Goal: Task Accomplishment & Management: Use online tool/utility

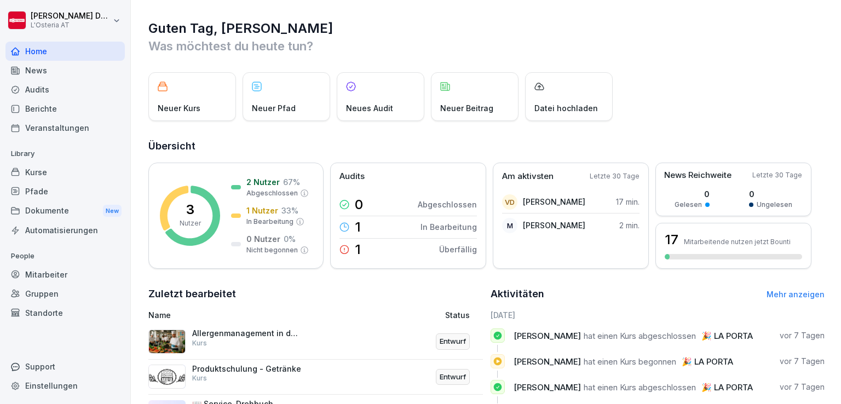
click at [52, 171] on div "Kurse" at bounding box center [64, 172] width 119 height 19
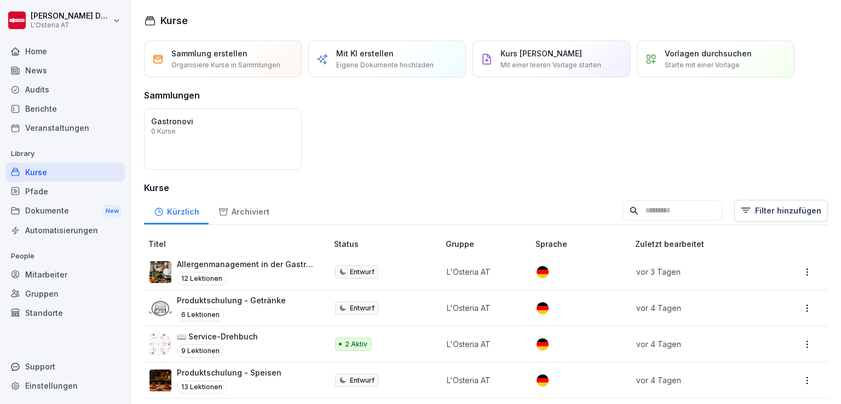
click at [247, 263] on p "Allergenmanagement in der Gastronomie" at bounding box center [247, 263] width 140 height 11
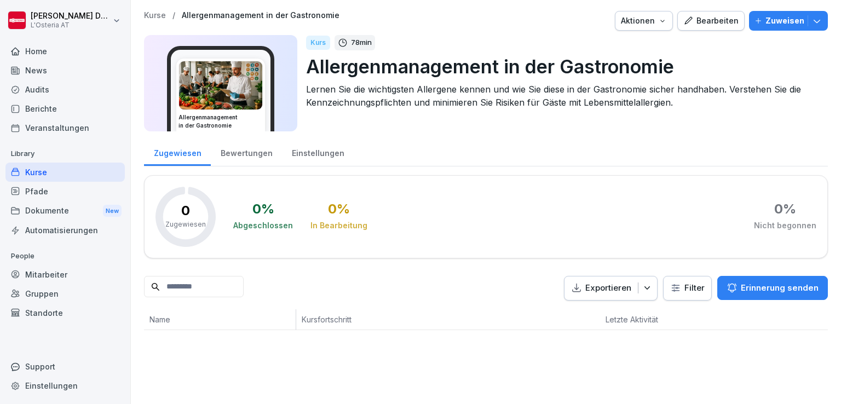
click at [708, 21] on div "Bearbeiten" at bounding box center [710, 21] width 55 height 12
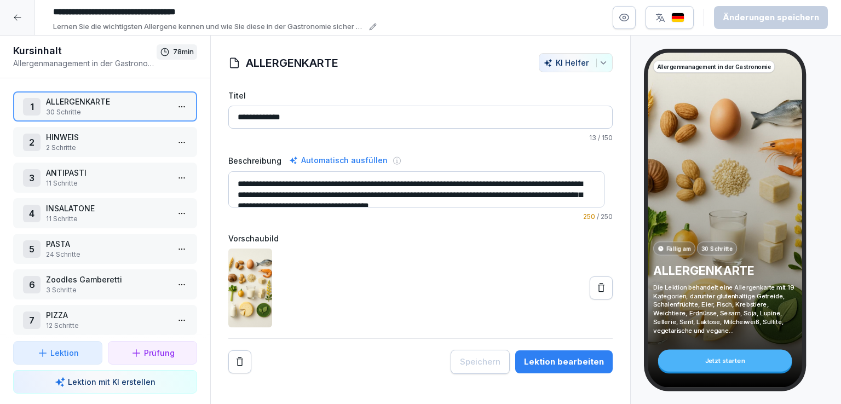
click at [107, 146] on p "2 Schritte" at bounding box center [107, 148] width 123 height 10
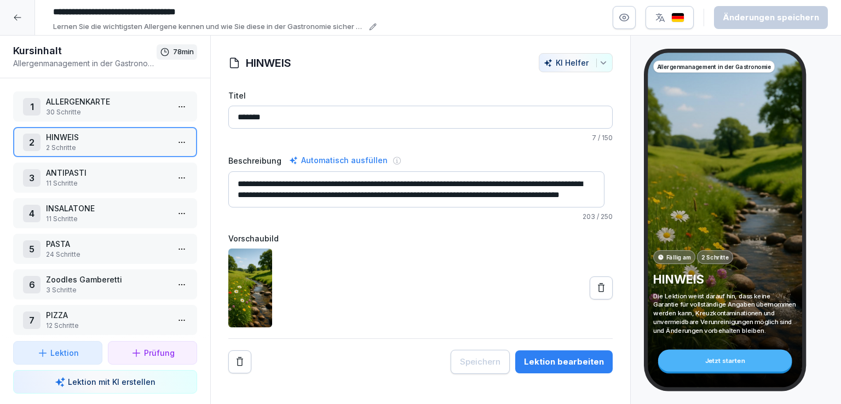
click at [114, 180] on p "11 Schritte" at bounding box center [107, 183] width 123 height 10
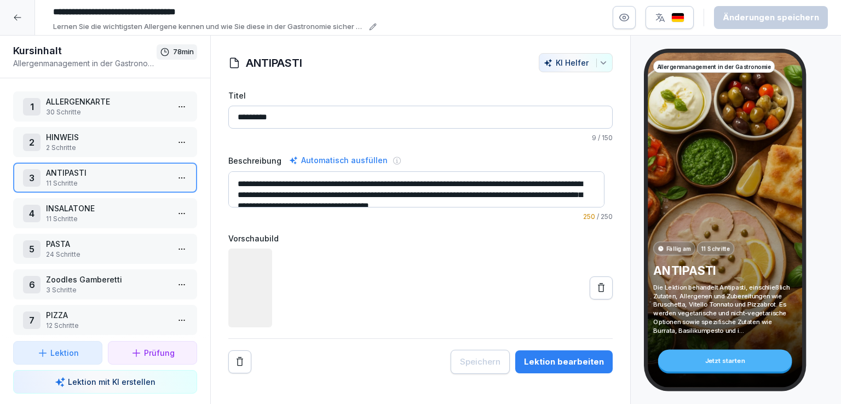
click at [117, 111] on p "30 Schritte" at bounding box center [107, 112] width 123 height 10
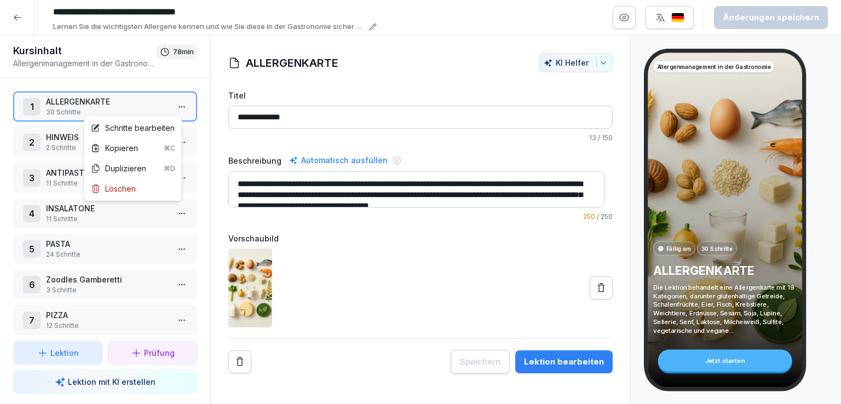
click at [172, 106] on html "**********" at bounding box center [420, 202] width 841 height 404
click at [146, 128] on div "Schritte bearbeiten" at bounding box center [133, 127] width 84 height 11
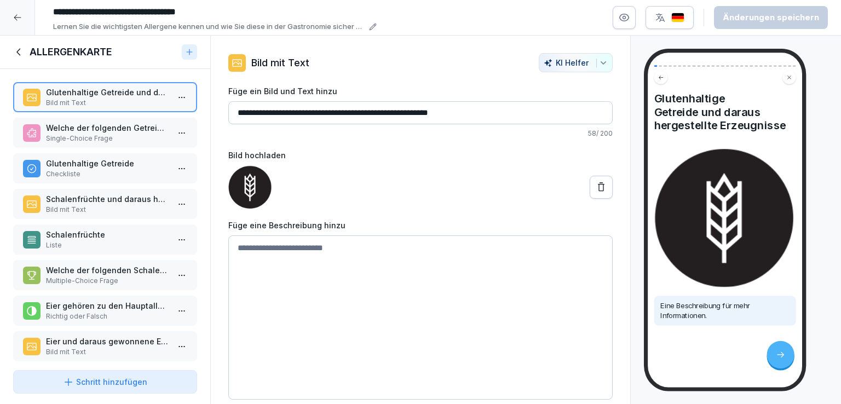
click at [83, 131] on p "Welche der folgenden Getreidesorten gehört zu den glutenhaltigen Getreiden?" at bounding box center [107, 127] width 123 height 11
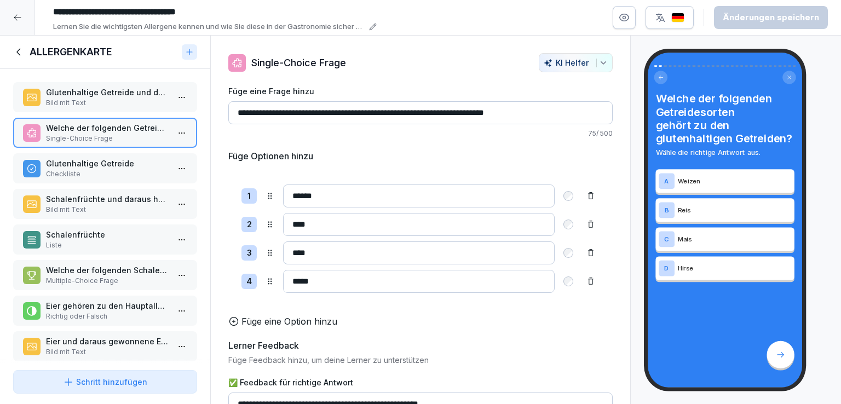
click at [114, 165] on p "Glutenhaltige Getreide" at bounding box center [107, 163] width 123 height 11
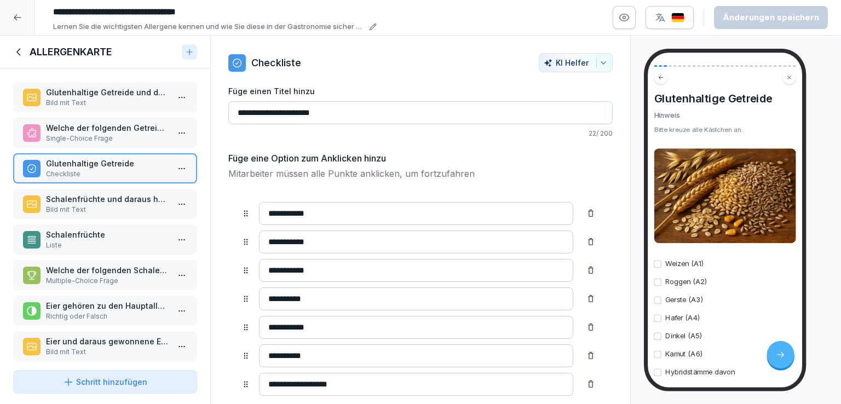
click at [110, 206] on p "Bild mit Text" at bounding box center [107, 210] width 123 height 10
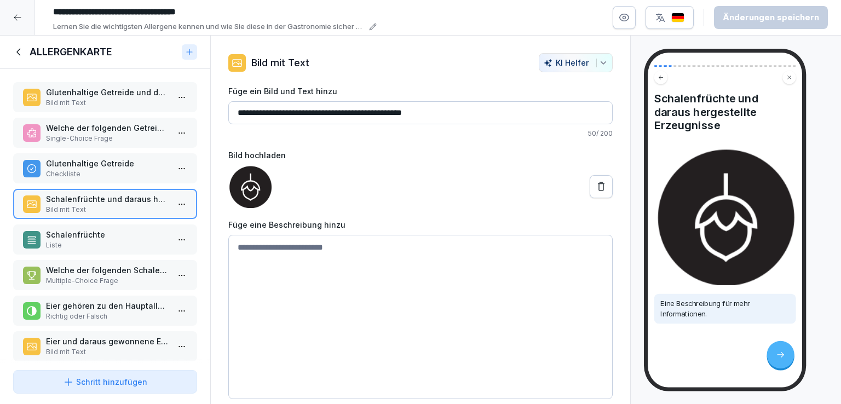
click at [117, 240] on p "Liste" at bounding box center [107, 245] width 123 height 10
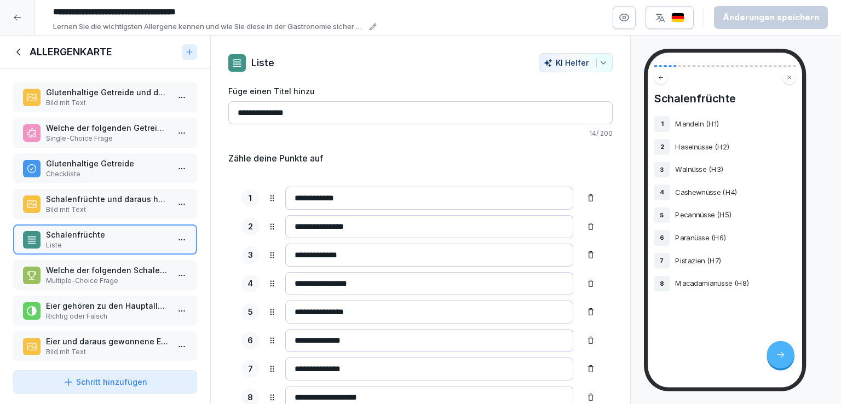
click at [120, 270] on p "Welche der folgenden Schalenfrüchte gehören zu den Allergenen?" at bounding box center [107, 269] width 123 height 11
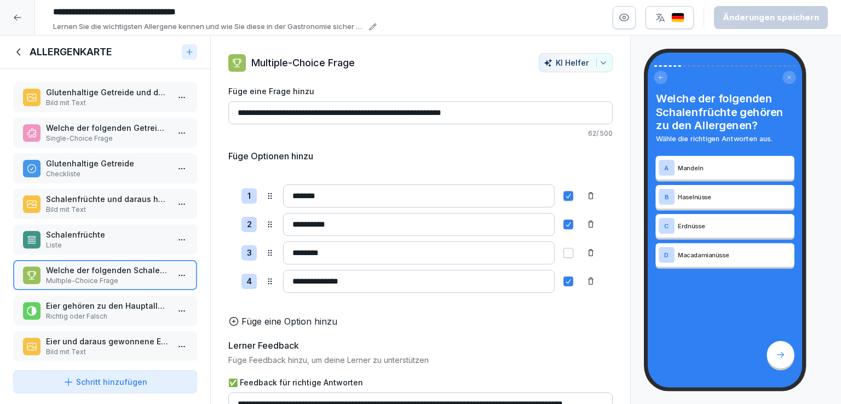
click at [116, 234] on p "Schalenfrüchte" at bounding box center [107, 234] width 123 height 11
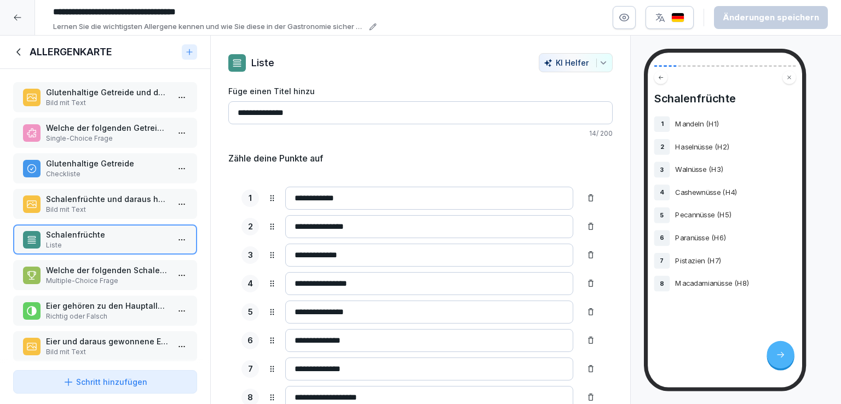
click at [114, 264] on p "Welche der folgenden Schalenfrüchte gehören zu den Allergenen?" at bounding box center [107, 269] width 123 height 11
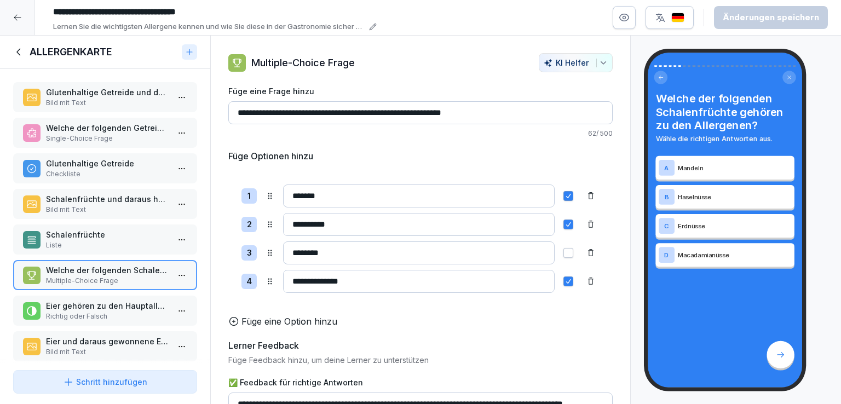
click at [111, 304] on p "Eier gehören zu den Hauptallergenen." at bounding box center [107, 305] width 123 height 11
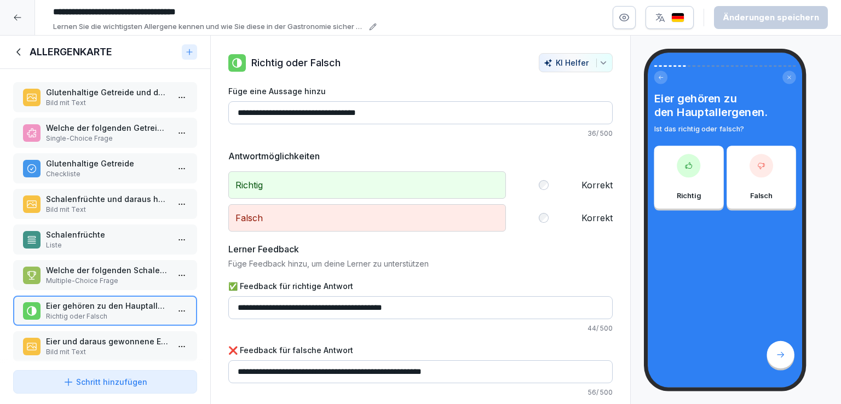
click at [104, 347] on p "Bild mit Text" at bounding box center [107, 352] width 123 height 10
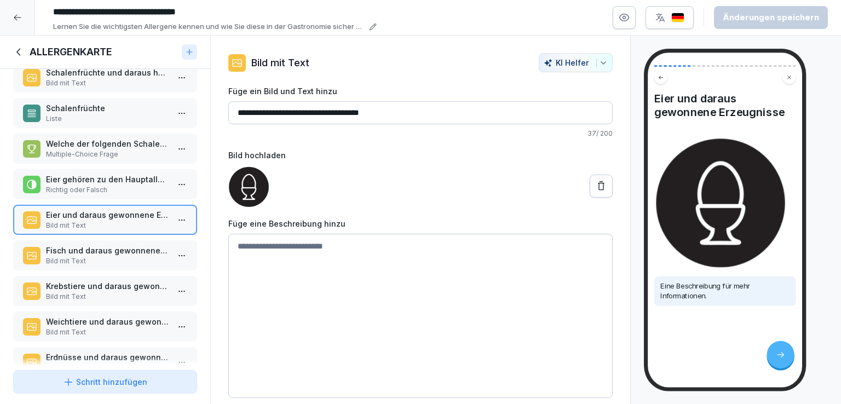
scroll to position [127, 0]
click at [112, 246] on p "Fisch und daraus gewonnene Erzeugnisse" at bounding box center [107, 249] width 123 height 11
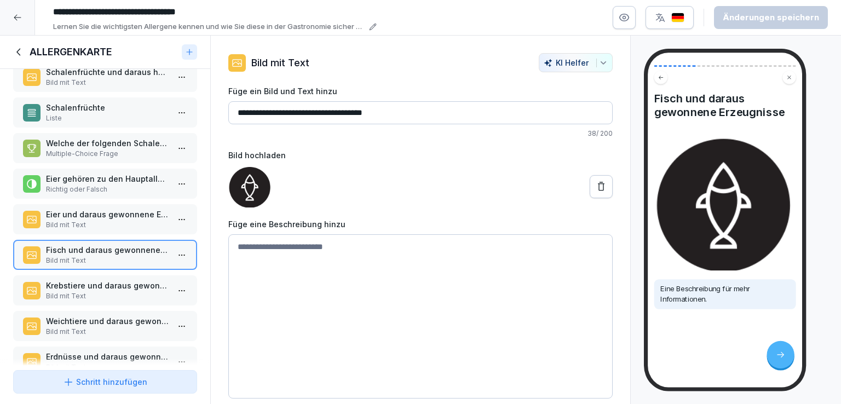
click at [107, 280] on p "Krebstiere und daraus gewonnene Erzeugnisse" at bounding box center [107, 285] width 123 height 11
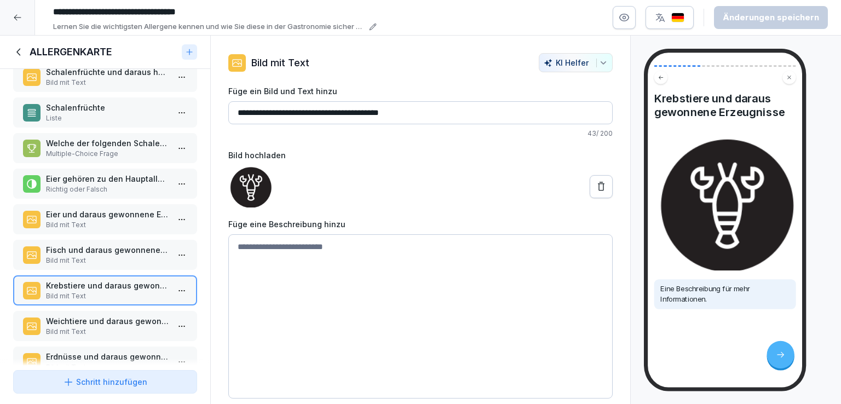
click at [102, 327] on p "Bild mit Text" at bounding box center [107, 332] width 123 height 10
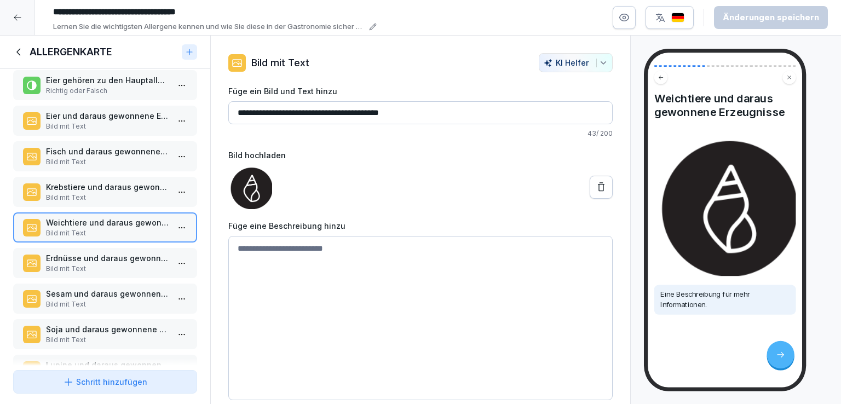
scroll to position [239, 0]
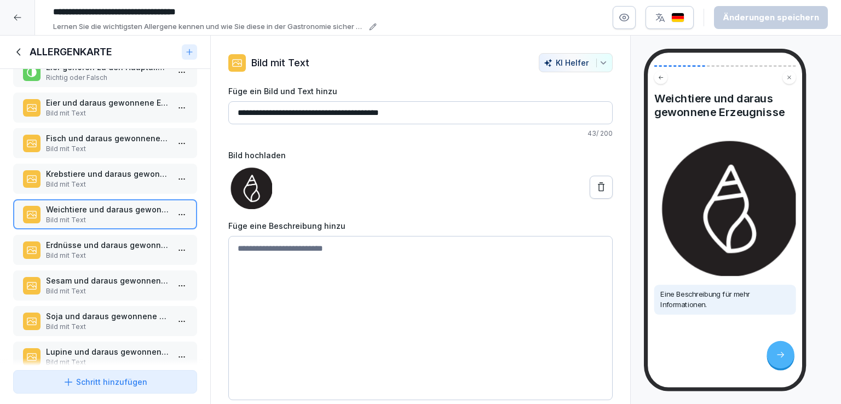
click at [105, 244] on p "Erdnüsse und daraus gewonnene Erzeugnisse" at bounding box center [107, 244] width 123 height 11
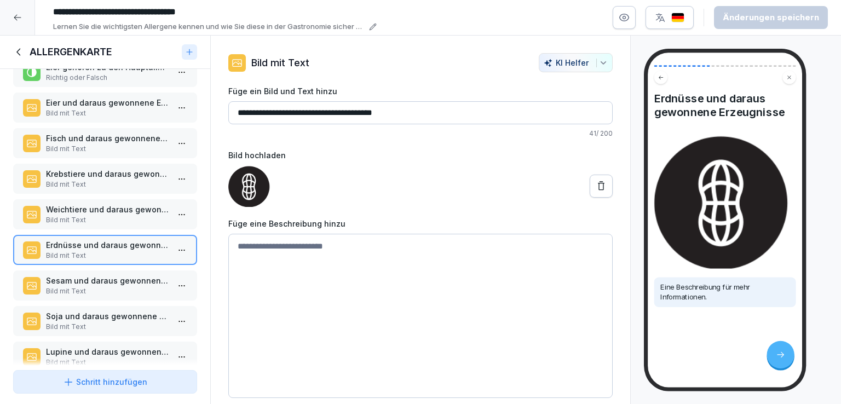
click at [124, 286] on p "Bild mit Text" at bounding box center [107, 291] width 123 height 10
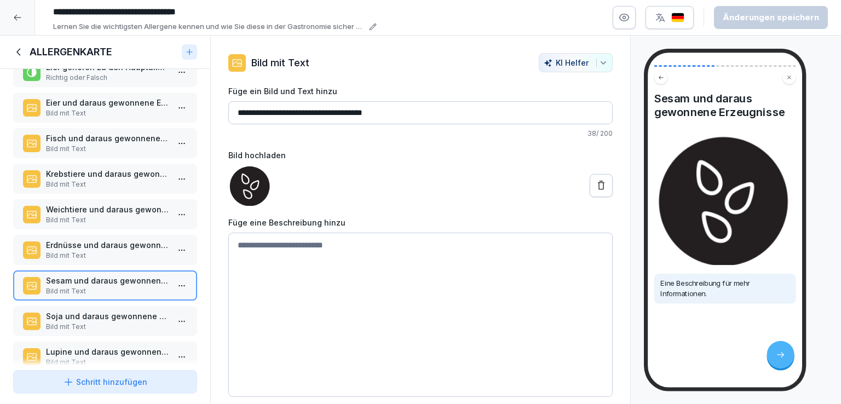
click at [117, 314] on p "Soja und daraus gewonnene Erzeugnisse" at bounding box center [107, 315] width 123 height 11
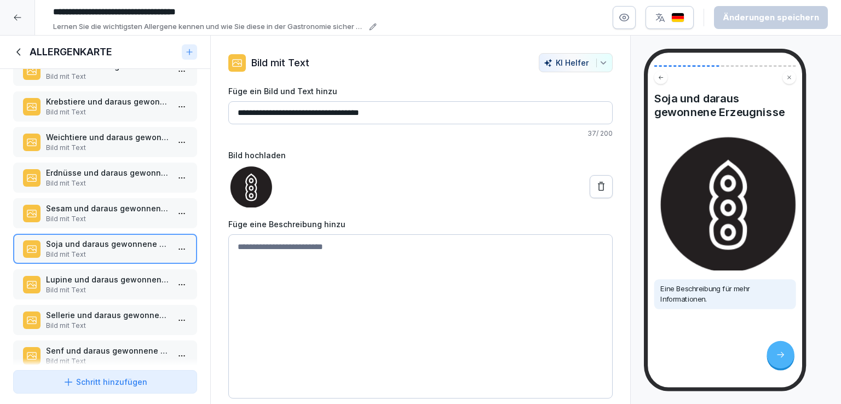
scroll to position [320, 0]
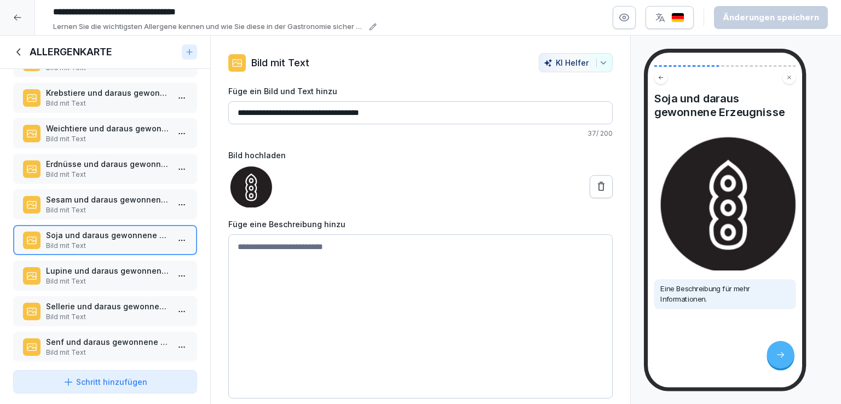
click at [100, 265] on p "Lupine und daraus gewonnene Erzeugnisse" at bounding box center [107, 270] width 123 height 11
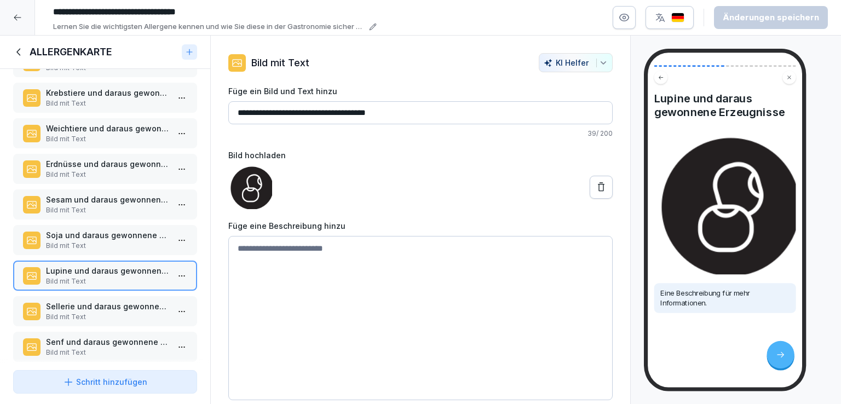
click at [115, 312] on p "Bild mit Text" at bounding box center [107, 317] width 123 height 10
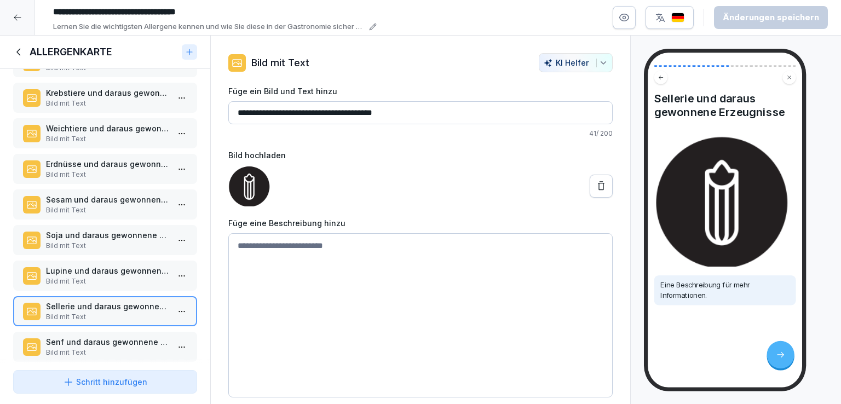
click at [106, 336] on p "Senf und daraus gewonnene Erzeugnisse" at bounding box center [107, 341] width 123 height 11
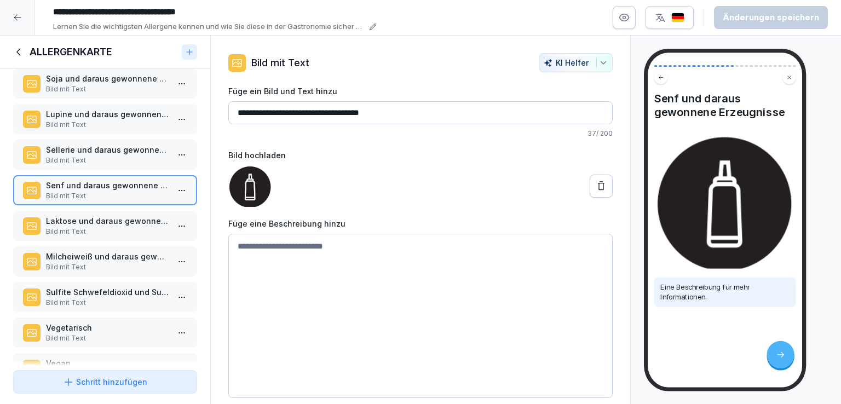
scroll to position [478, 0]
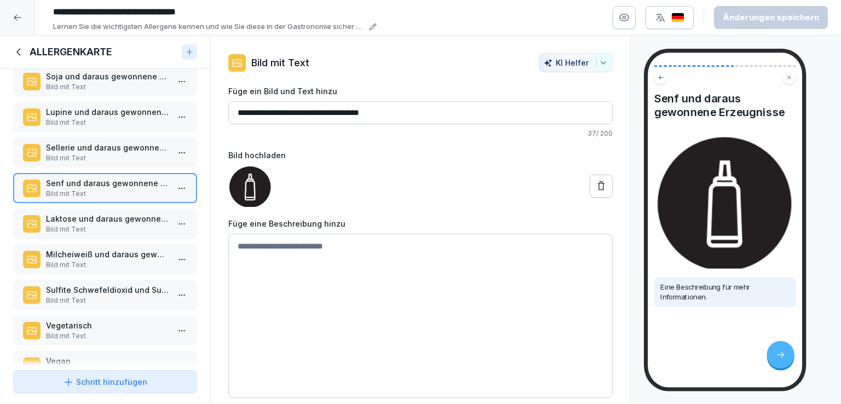
click at [108, 213] on p "Laktose und daraus gewonnene Erzeugnisse" at bounding box center [107, 218] width 123 height 11
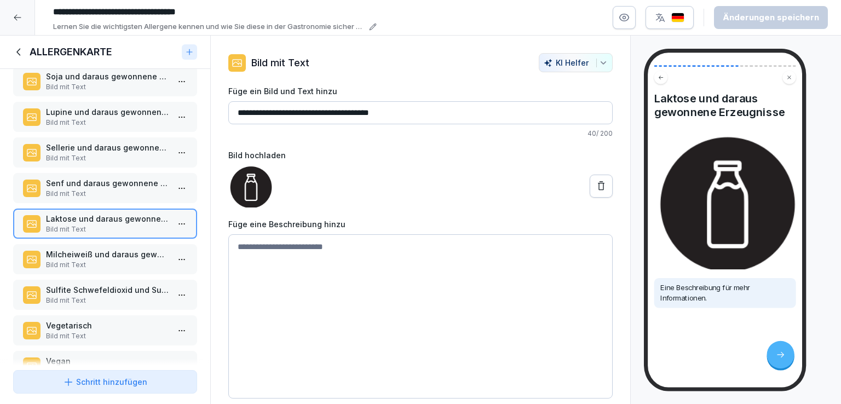
click at [115, 260] on p "Bild mit Text" at bounding box center [107, 265] width 123 height 10
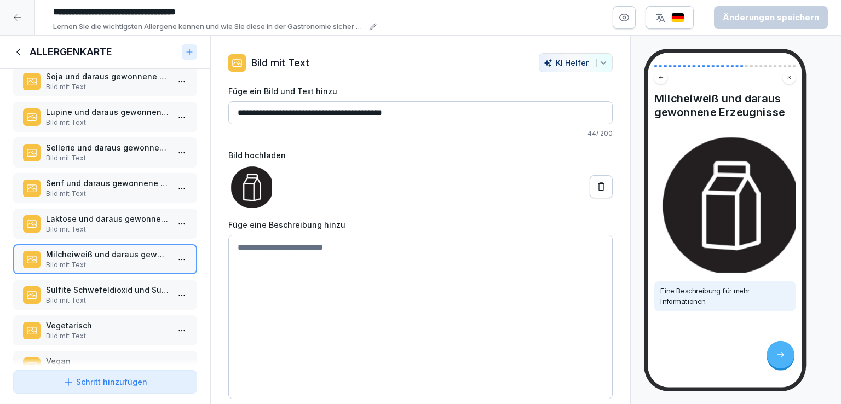
click at [111, 296] on p "Bild mit Text" at bounding box center [107, 301] width 123 height 10
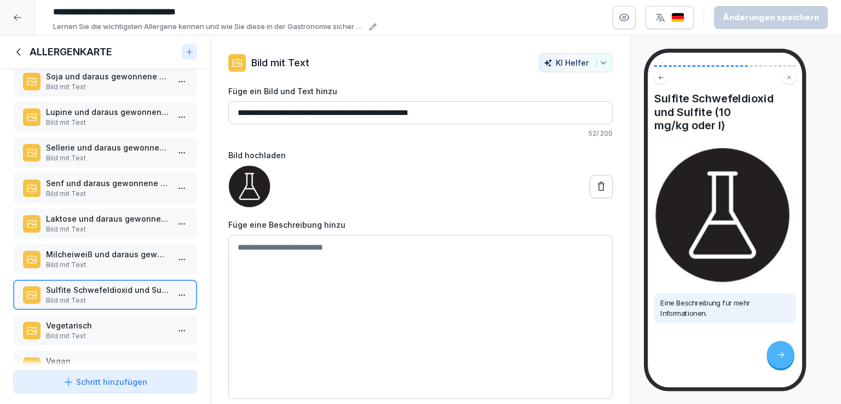
click at [108, 320] on p "Vegetarisch" at bounding box center [107, 325] width 123 height 11
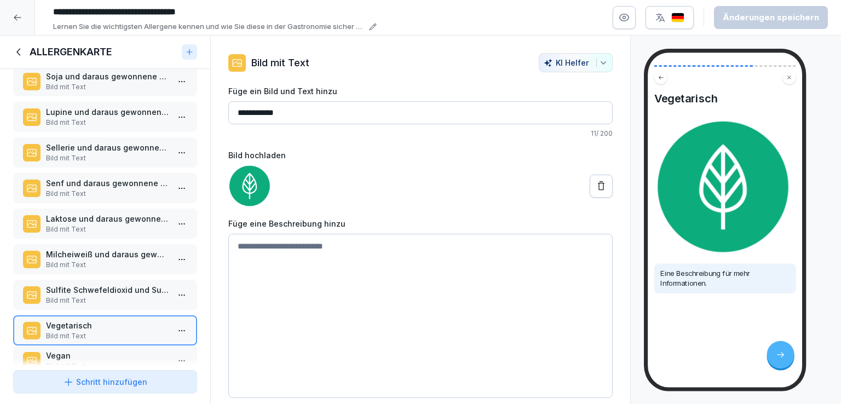
click at [114, 355] on div "Vegan Bild mit Text" at bounding box center [107, 360] width 123 height 21
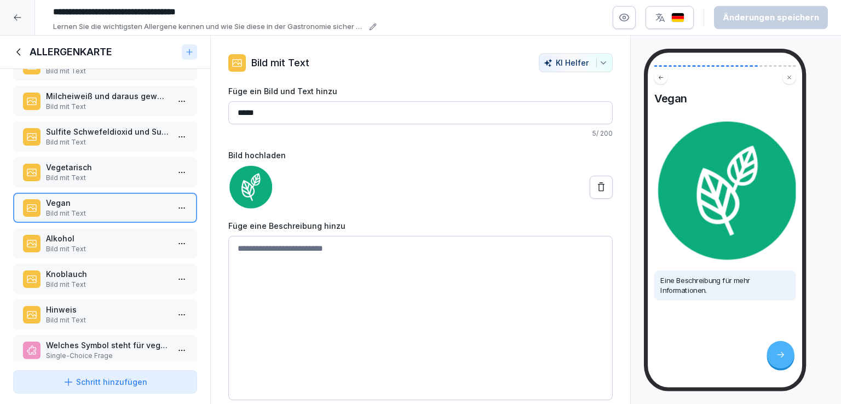
scroll to position [638, 0]
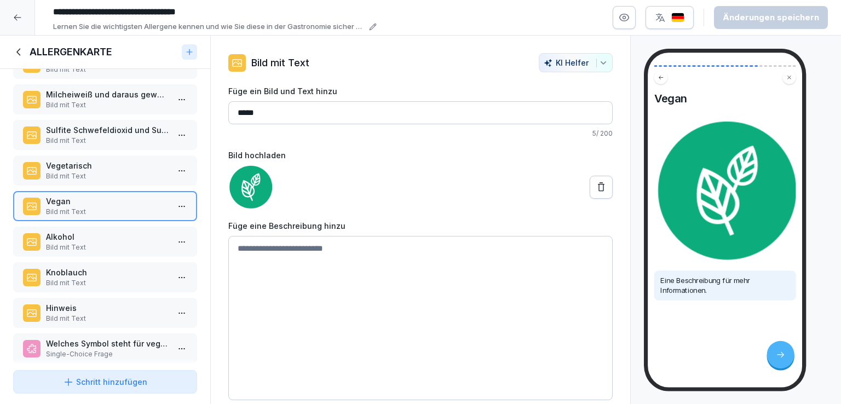
click at [103, 231] on p "Alkohol" at bounding box center [107, 236] width 123 height 11
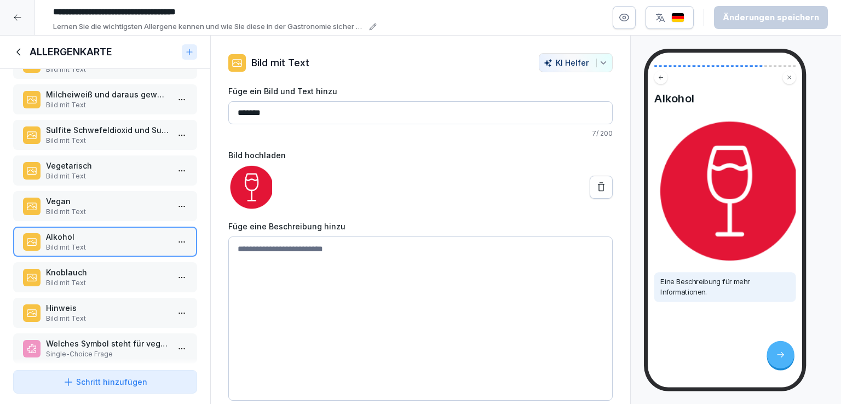
click at [103, 267] on p "Knoblauch" at bounding box center [107, 272] width 123 height 11
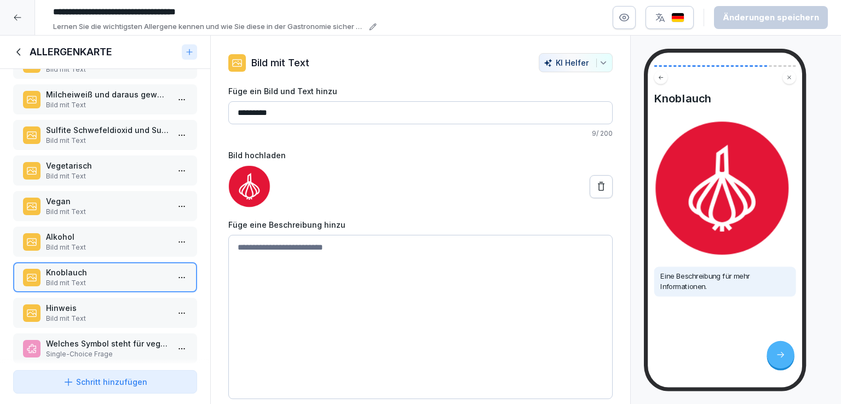
click at [108, 302] on p "Hinweis" at bounding box center [107, 307] width 123 height 11
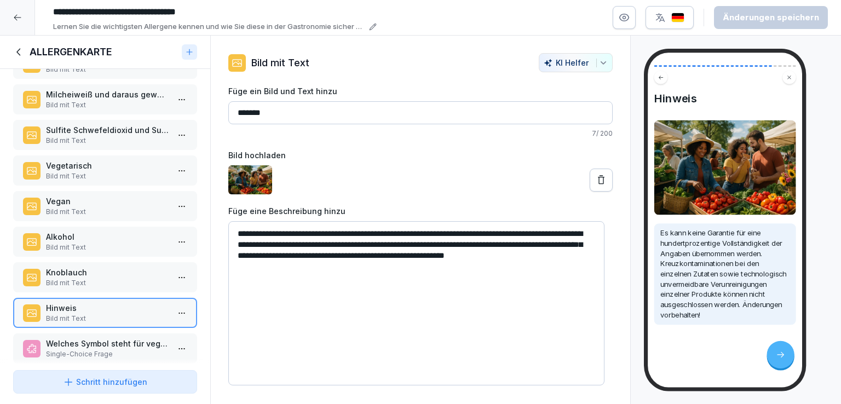
click at [106, 338] on p "Welches Symbol steht für vegetarische Produkte?" at bounding box center [107, 343] width 123 height 11
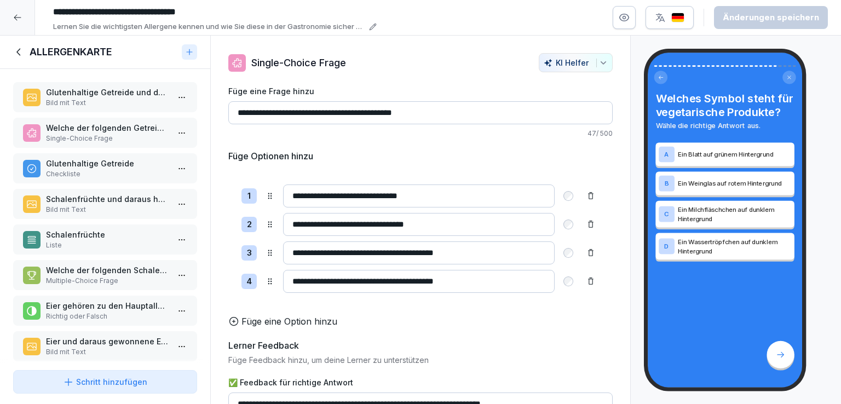
click at [105, 161] on p "Glutenhaltige Getreide" at bounding box center [107, 163] width 123 height 11
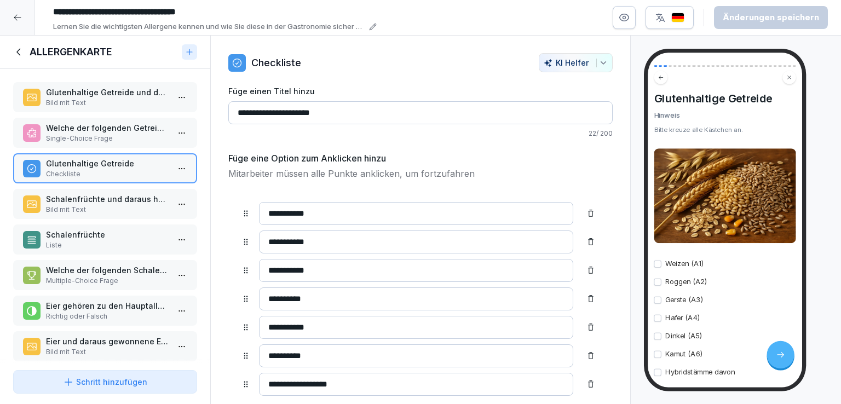
click at [105, 107] on div "Glutenhaltige Getreide und daraus hergestellte Erzeugnisse Bild mit Text" at bounding box center [105, 97] width 184 height 30
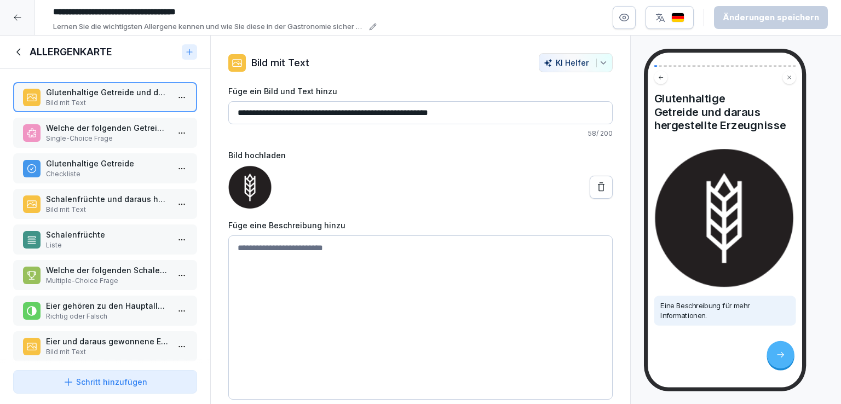
click at [114, 129] on p "Welche der folgenden Getreidesorten gehört zu den glutenhaltigen Getreiden?" at bounding box center [107, 127] width 123 height 11
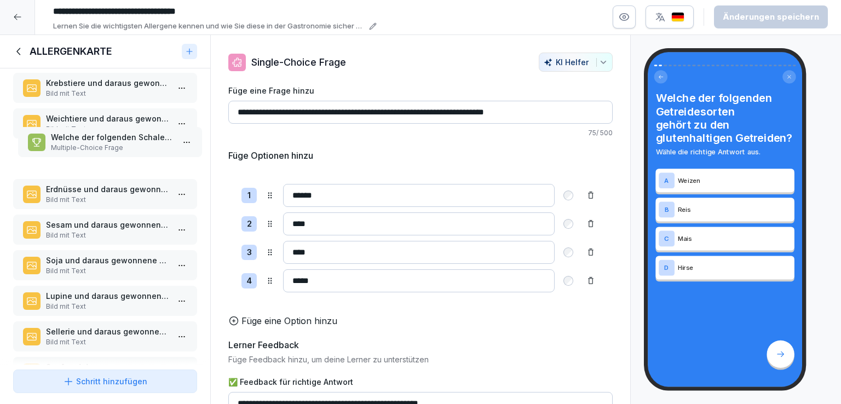
scroll to position [293, 0]
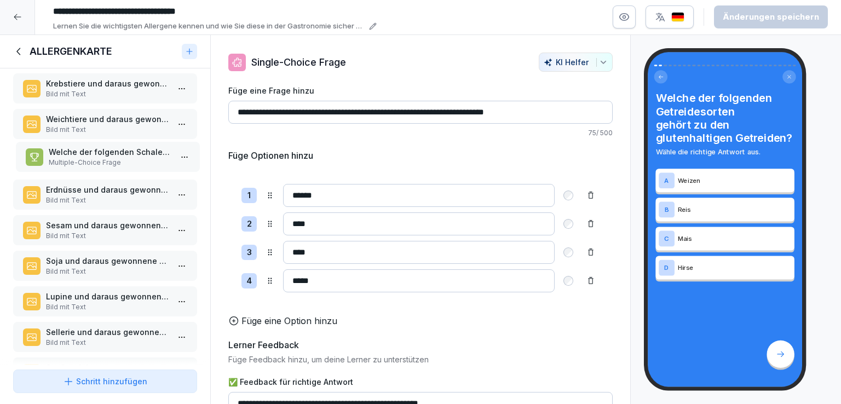
drag, startPoint x: 108, startPoint y: 70, endPoint x: 111, endPoint y: 144, distance: 73.9
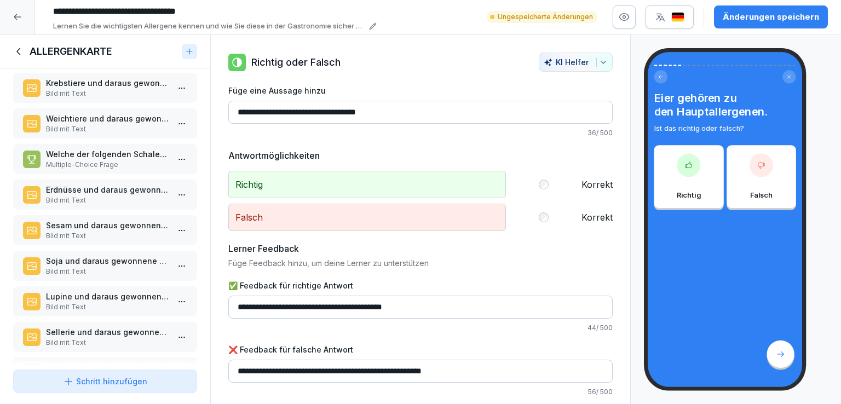
click at [102, 184] on p "Erdnüsse und daraus gewonnene Erzeugnisse" at bounding box center [107, 189] width 123 height 11
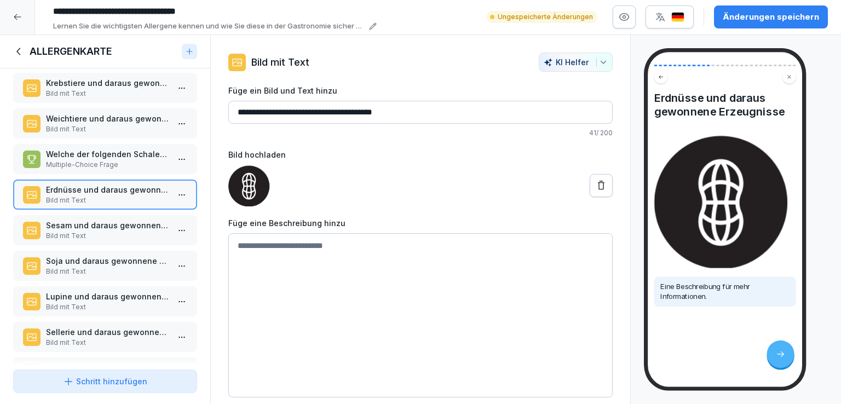
click at [111, 231] on p "Bild mit Text" at bounding box center [107, 236] width 123 height 10
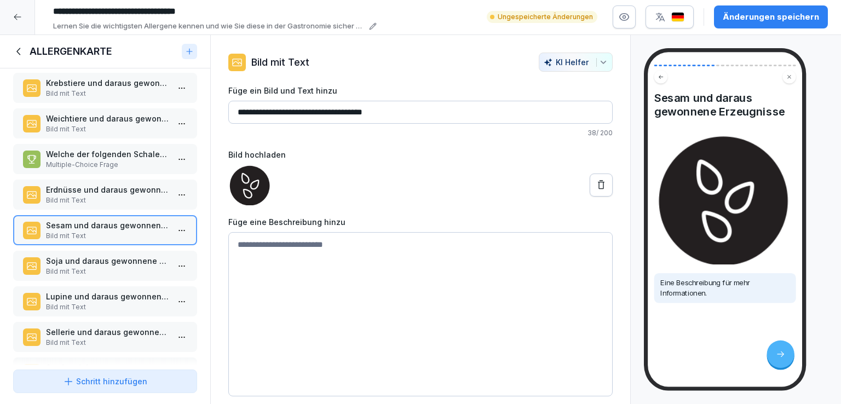
click at [117, 255] on p "Soja und daraus gewonnene Erzeugnisse" at bounding box center [107, 260] width 123 height 11
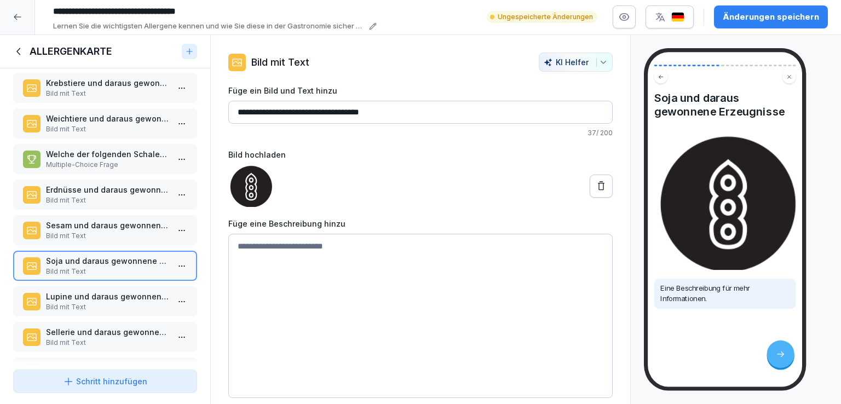
click at [120, 291] on p "Lupine und daraus gewonnene Erzeugnisse" at bounding box center [107, 296] width 123 height 11
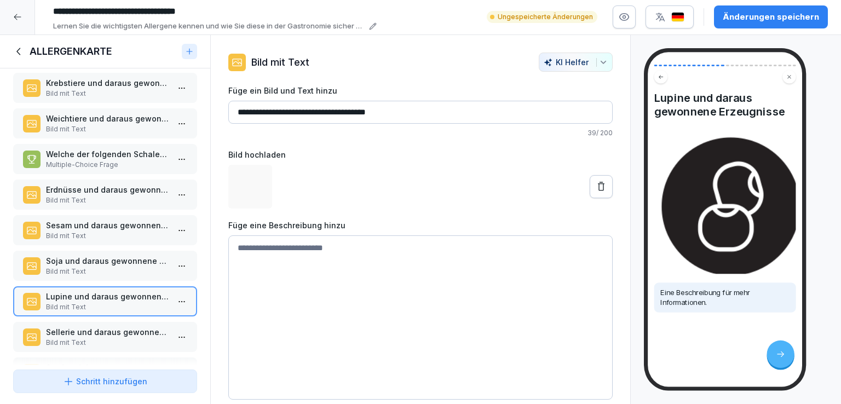
click at [121, 338] on p "Bild mit Text" at bounding box center [107, 343] width 123 height 10
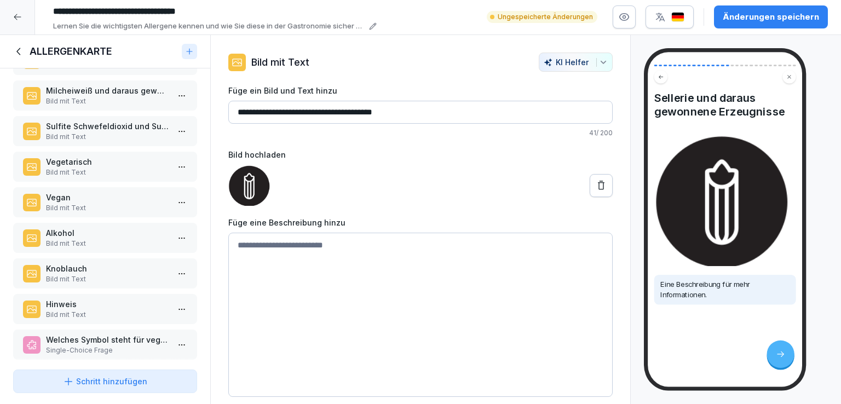
scroll to position [642, 0]
click at [86, 191] on p "Vegan" at bounding box center [107, 196] width 123 height 11
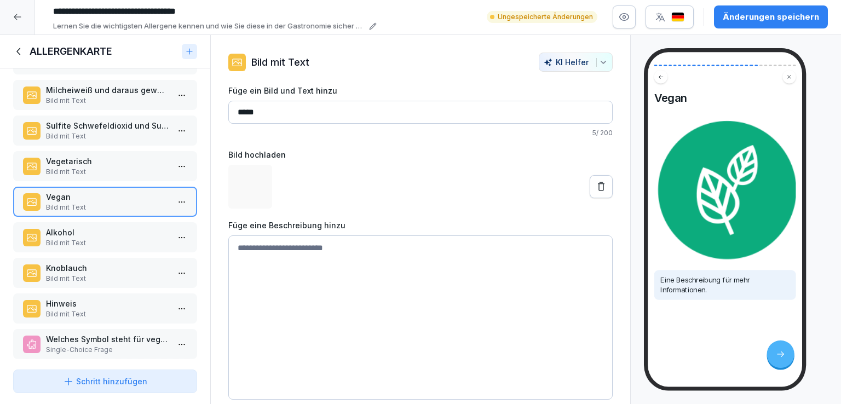
click at [96, 227] on p "Alkohol" at bounding box center [107, 232] width 123 height 11
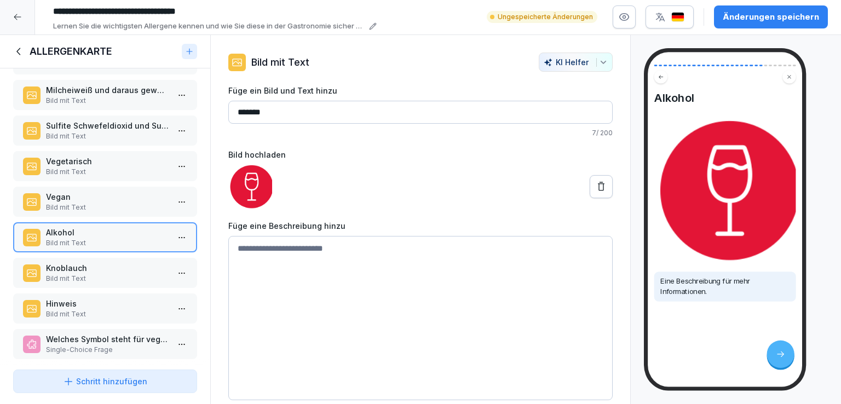
click at [105, 262] on p "Knoblauch" at bounding box center [107, 267] width 123 height 11
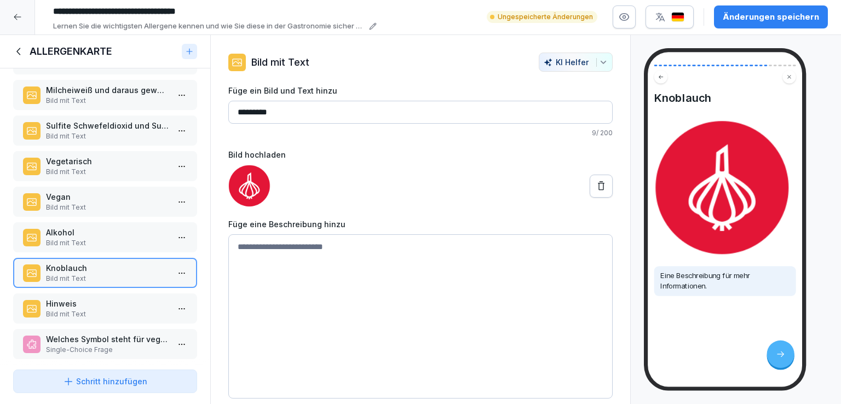
click at [107, 298] on p "Hinweis" at bounding box center [107, 303] width 123 height 11
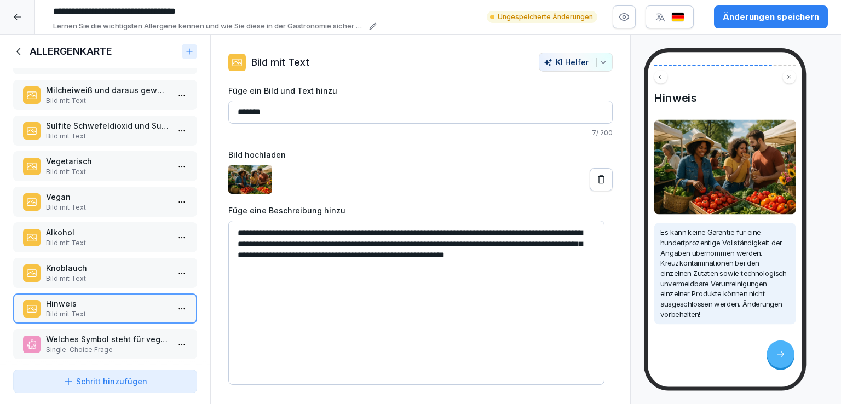
click at [105, 345] on p "Single-Choice Frage" at bounding box center [107, 350] width 123 height 10
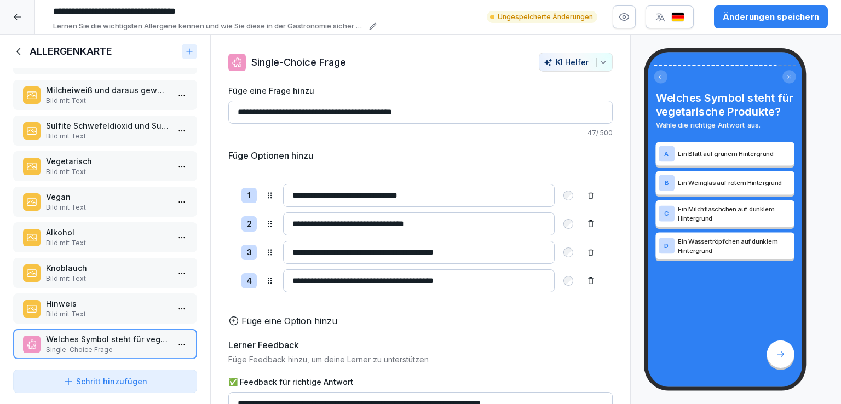
click at [19, 48] on icon at bounding box center [18, 51] width 4 height 7
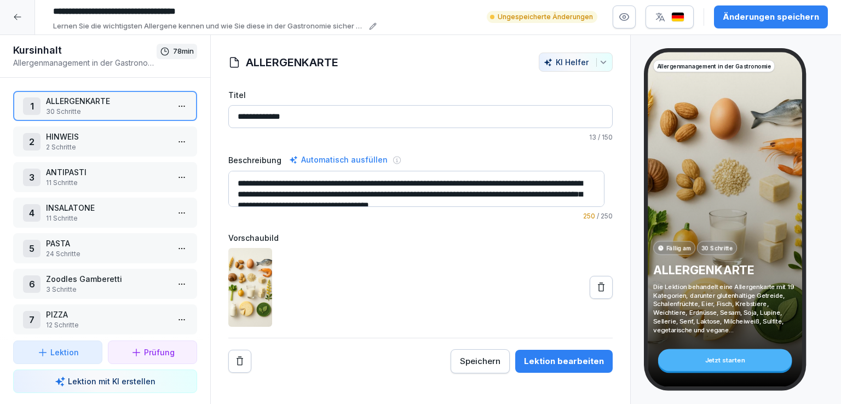
click at [100, 142] on p "2 Schritte" at bounding box center [107, 147] width 123 height 10
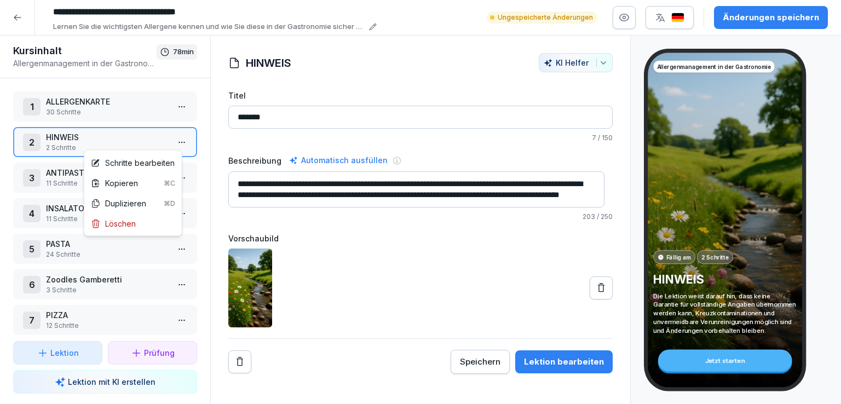
click at [173, 135] on html "**********" at bounding box center [420, 202] width 841 height 404
click at [149, 160] on div "Schritte bearbeiten" at bounding box center [133, 162] width 84 height 11
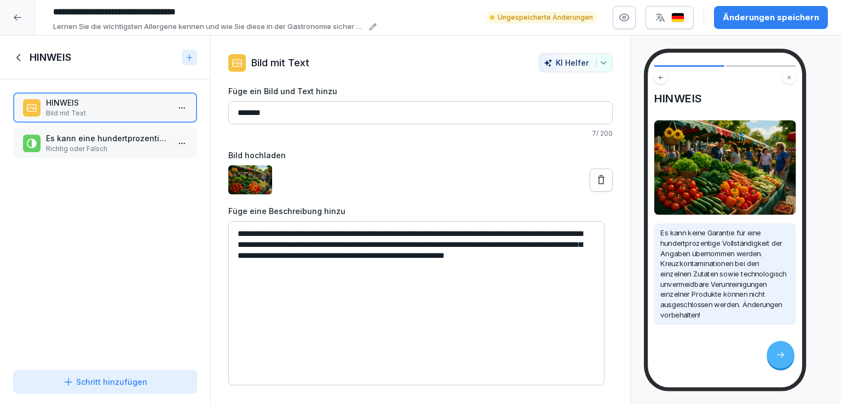
click at [109, 147] on p "Richtig oder Falsch" at bounding box center [107, 149] width 123 height 10
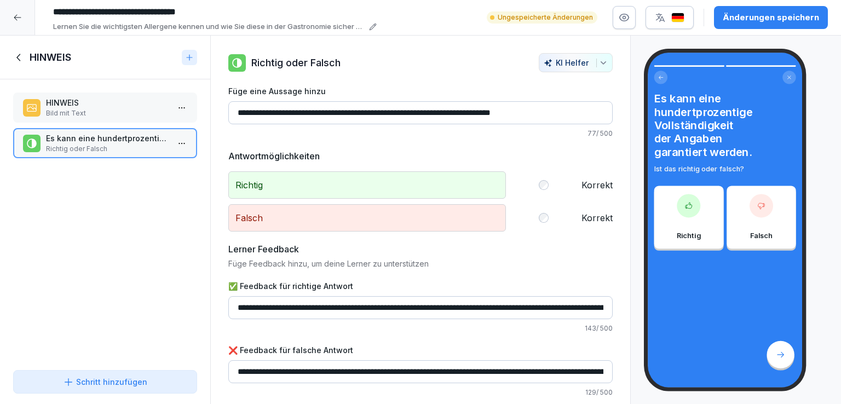
click at [18, 54] on icon at bounding box center [19, 57] width 12 height 12
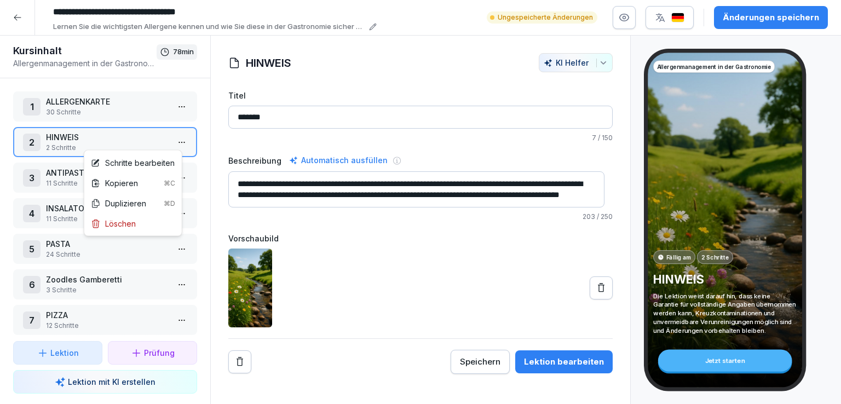
click at [174, 142] on html "**********" at bounding box center [420, 202] width 841 height 404
click at [136, 223] on div "Löschen" at bounding box center [132, 223] width 93 height 20
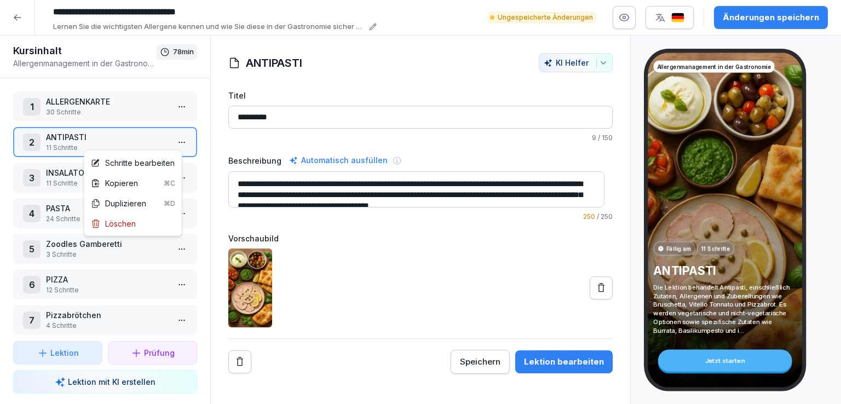
click at [171, 140] on html "**********" at bounding box center [420, 202] width 841 height 404
click at [140, 163] on div "Schritte bearbeiten" at bounding box center [133, 162] width 84 height 11
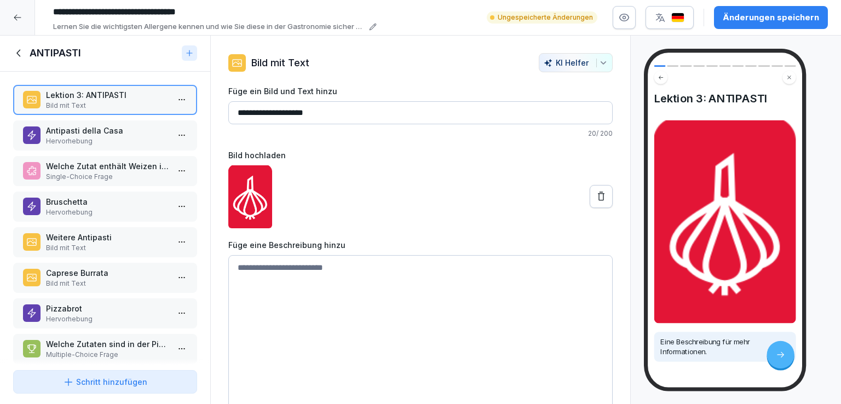
click at [105, 133] on p "Antipasti della Casa" at bounding box center [107, 130] width 123 height 11
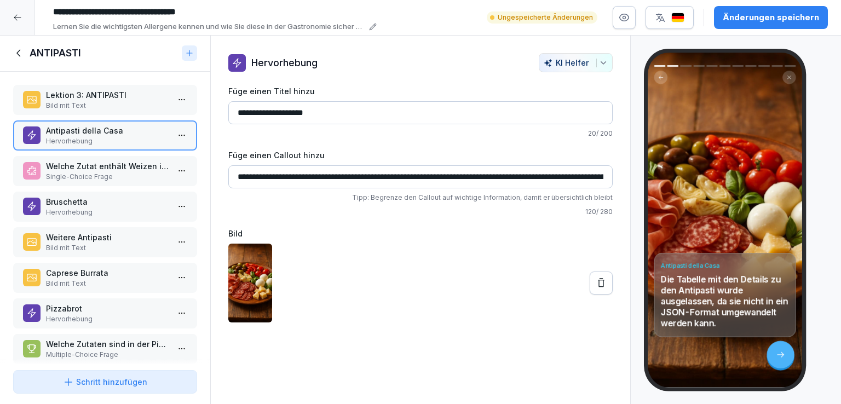
click at [105, 166] on p "Welche Zutat enthält Weizen in der Bruschetta?" at bounding box center [107, 165] width 123 height 11
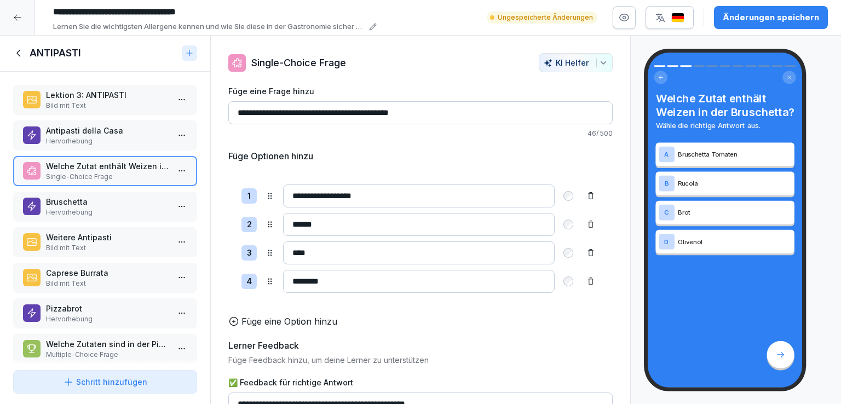
click at [107, 284] on p "Bild mit Text" at bounding box center [107, 284] width 123 height 10
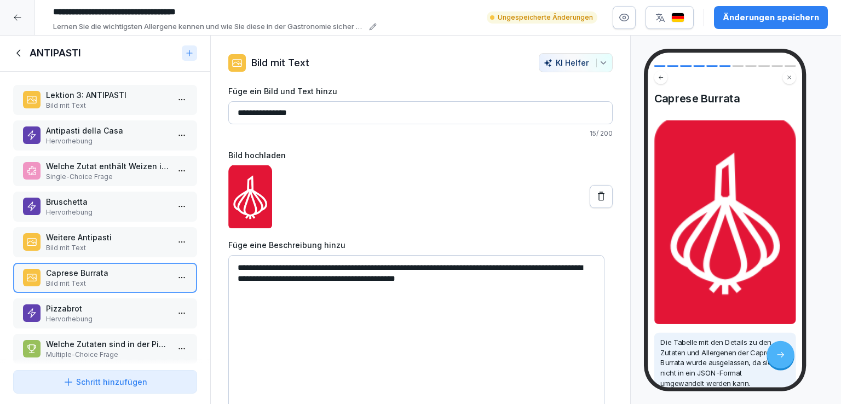
click at [107, 303] on p "Pizzabrot" at bounding box center [107, 308] width 123 height 11
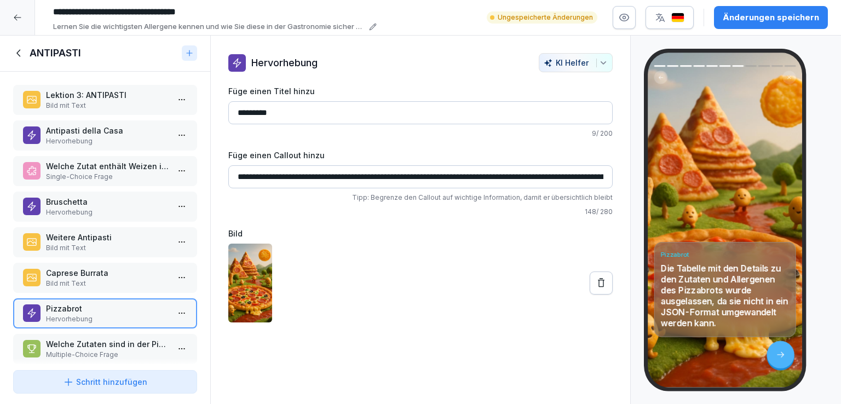
click at [20, 57] on icon at bounding box center [19, 53] width 12 height 12
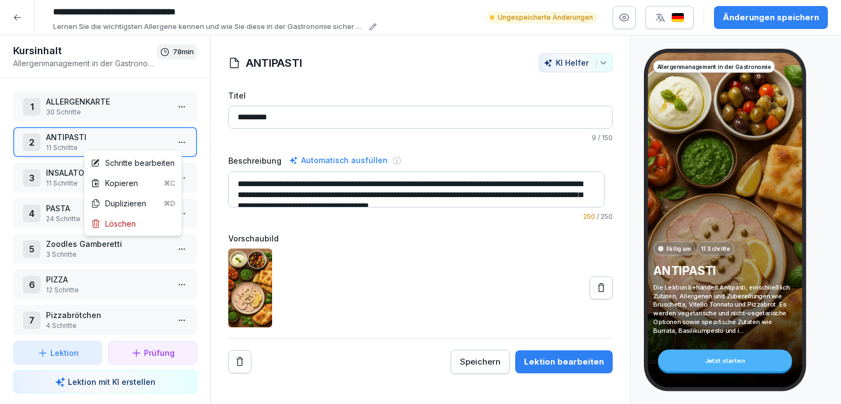
click at [177, 138] on html "**********" at bounding box center [420, 202] width 841 height 404
click at [140, 223] on div "Löschen" at bounding box center [132, 223] width 93 height 20
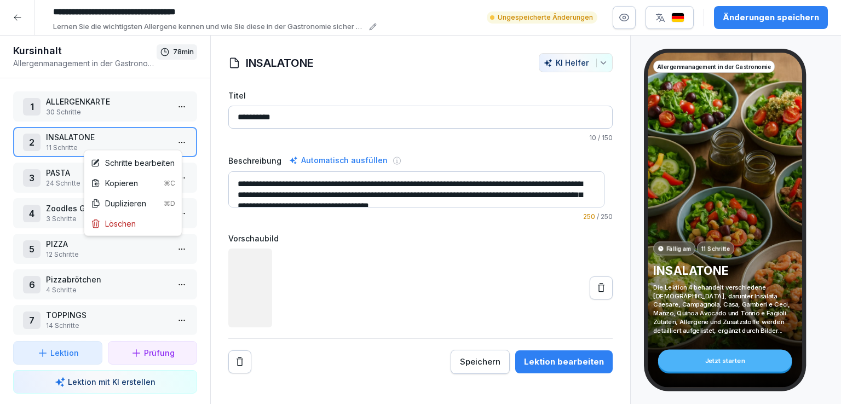
click at [175, 138] on html "**********" at bounding box center [420, 202] width 841 height 404
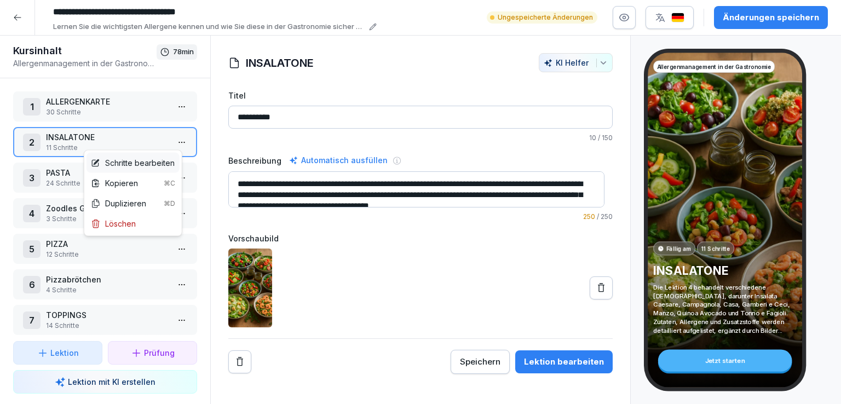
click at [118, 160] on div "Schritte bearbeiten" at bounding box center [133, 162] width 84 height 11
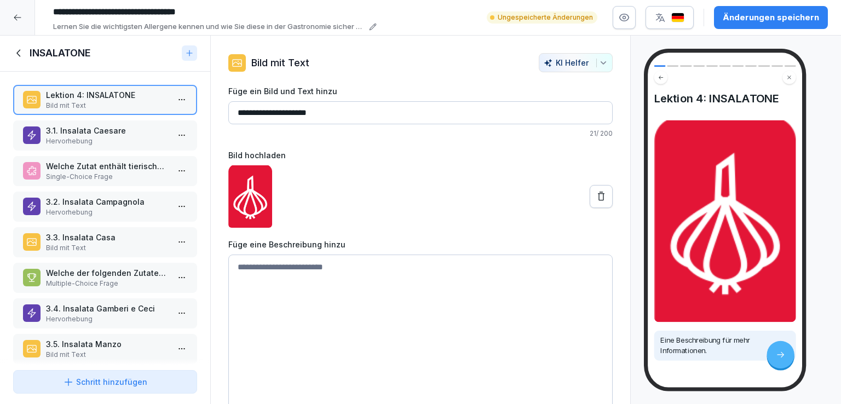
click at [96, 132] on p "3.1. Insalata Caesare" at bounding box center [107, 130] width 123 height 11
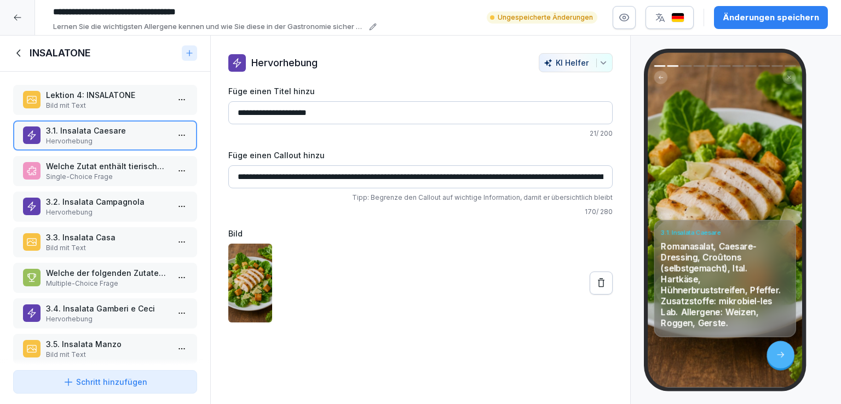
click at [104, 168] on p "Welche Zutat enthält tierisches Lab in der Insalata Campagnola?" at bounding box center [107, 165] width 123 height 11
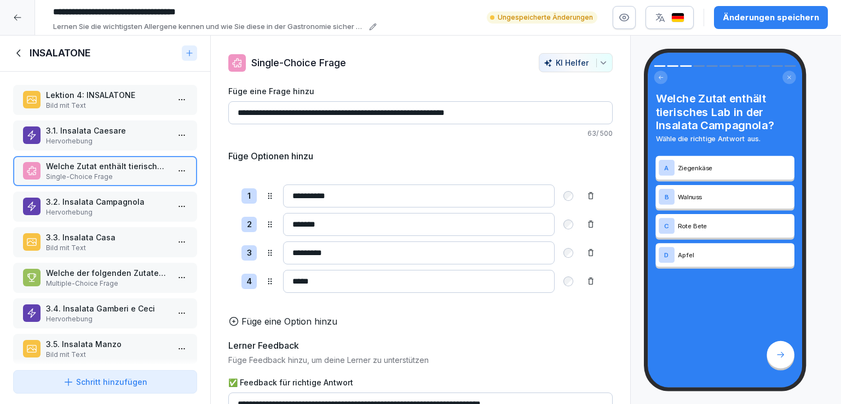
click at [108, 208] on p "Hervorhebung" at bounding box center [107, 212] width 123 height 10
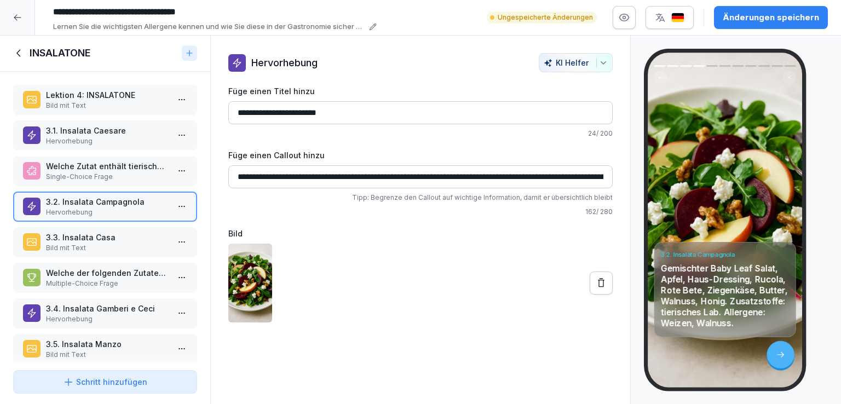
click at [18, 55] on icon at bounding box center [19, 53] width 12 height 12
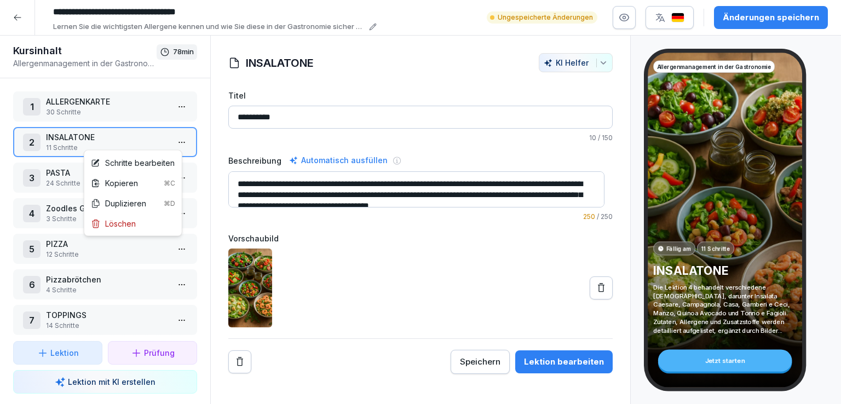
click at [176, 140] on html "**********" at bounding box center [420, 202] width 841 height 404
click at [143, 226] on div "Löschen" at bounding box center [132, 223] width 93 height 20
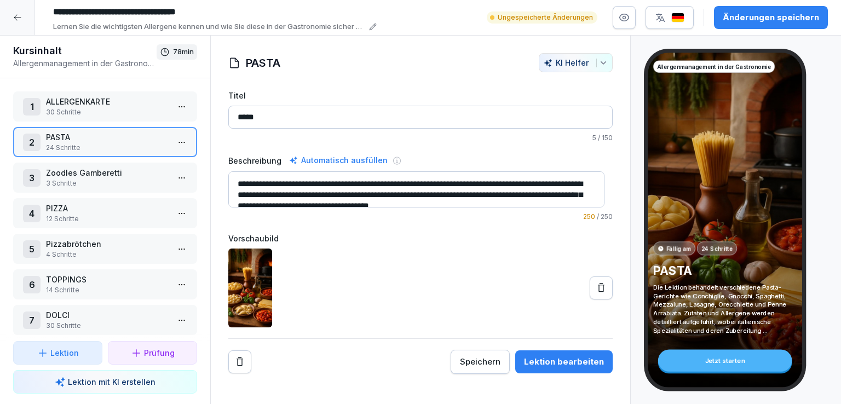
click at [96, 138] on p "PASTA" at bounding box center [107, 136] width 123 height 11
click at [171, 141] on html "**********" at bounding box center [420, 202] width 841 height 404
click at [144, 163] on div "Schritte bearbeiten" at bounding box center [133, 162] width 84 height 11
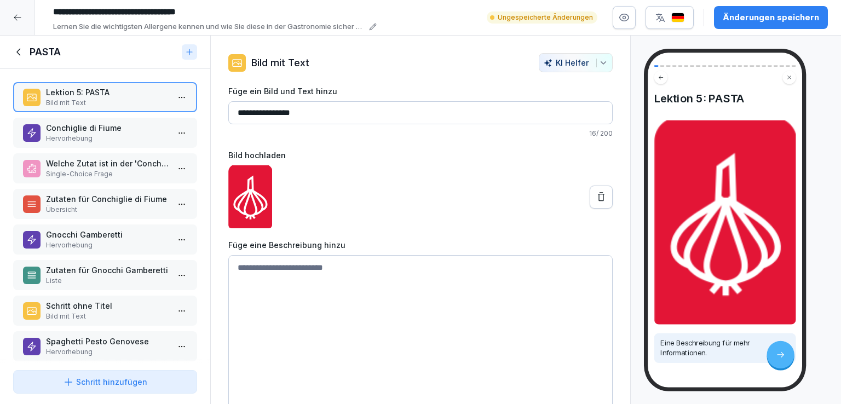
click at [116, 135] on p "Hervorhebung" at bounding box center [107, 139] width 123 height 10
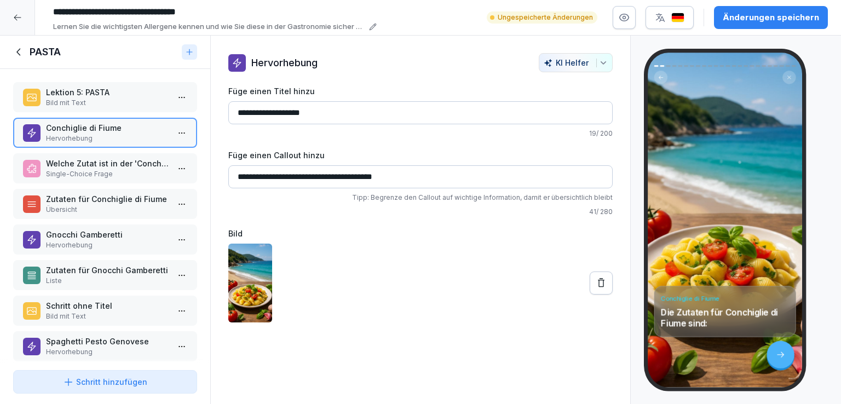
click at [114, 161] on p "Welche Zutat ist in der 'Conchiglie di Fiume' enthalten und enthält das Allerge…" at bounding box center [107, 163] width 123 height 11
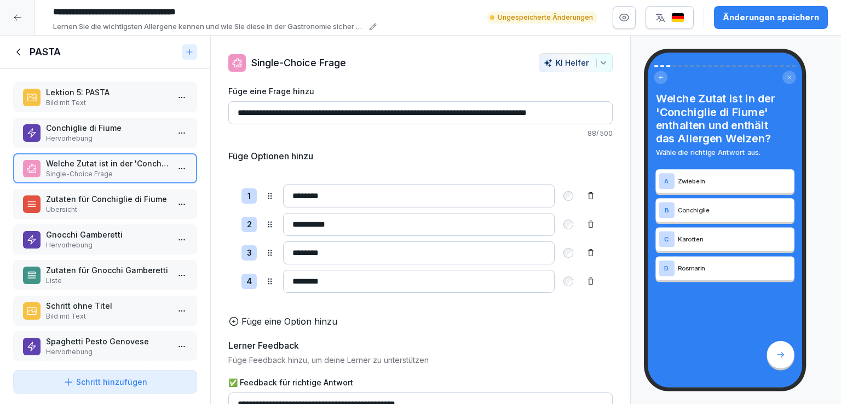
click at [116, 205] on p "Übersicht" at bounding box center [107, 210] width 123 height 10
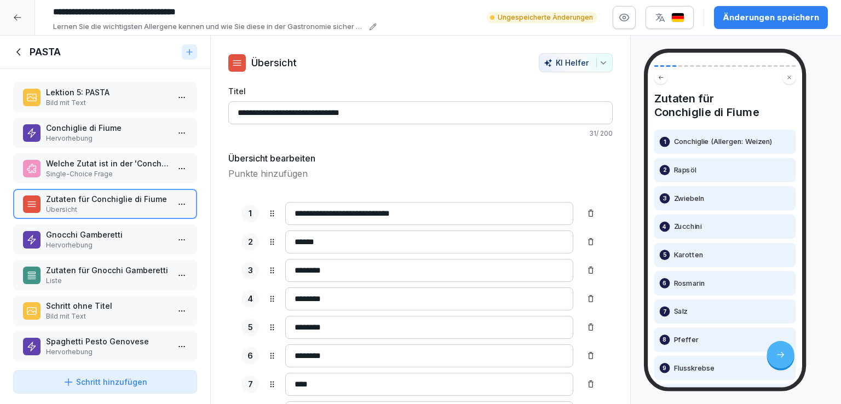
click at [116, 241] on p "Hervorhebung" at bounding box center [107, 245] width 123 height 10
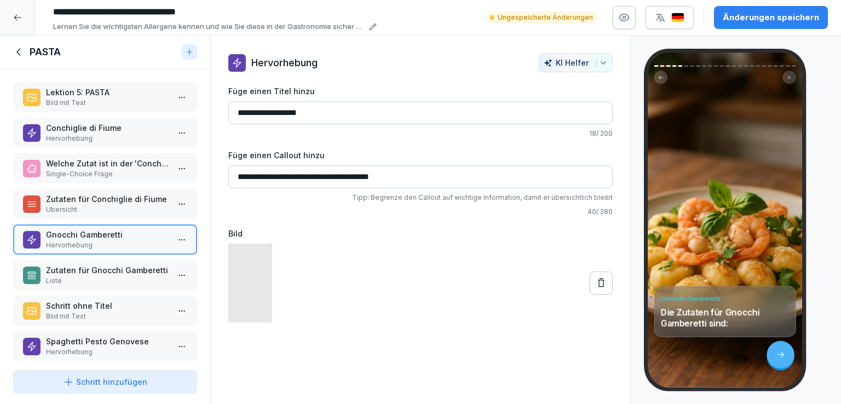
click at [111, 272] on p "Zutaten für Gnocchi Gamberetti" at bounding box center [107, 269] width 123 height 11
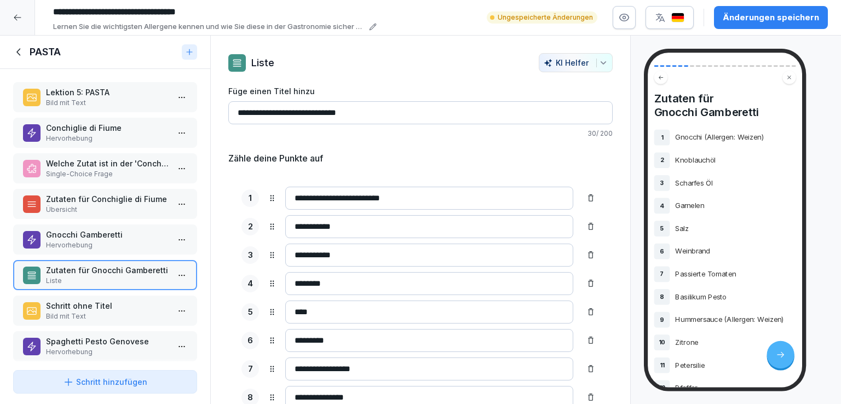
click at [19, 49] on icon at bounding box center [18, 51] width 4 height 7
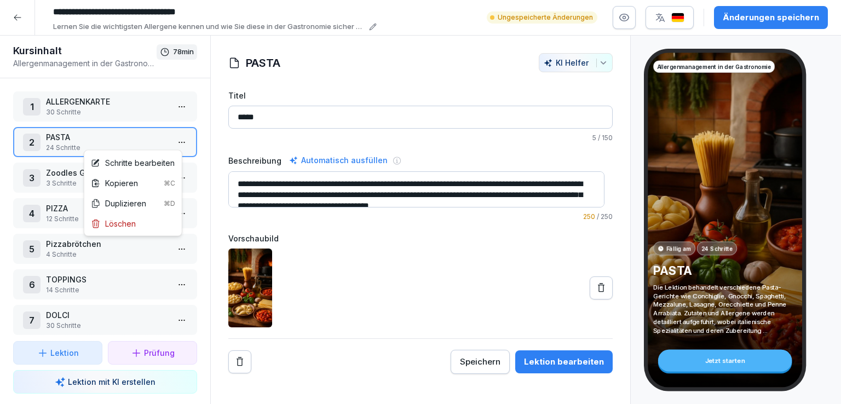
click at [177, 138] on html "**********" at bounding box center [420, 202] width 841 height 404
click at [141, 224] on div "Löschen" at bounding box center [132, 223] width 93 height 20
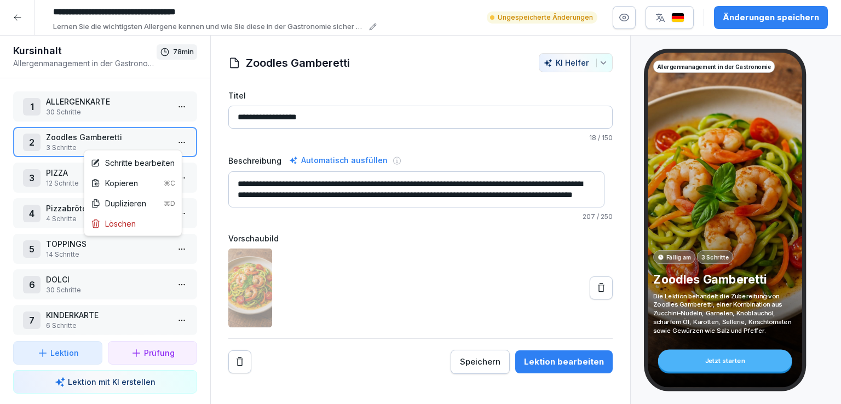
click at [173, 137] on html "**********" at bounding box center [420, 202] width 841 height 404
click at [132, 218] on div "Löschen" at bounding box center [113, 223] width 45 height 11
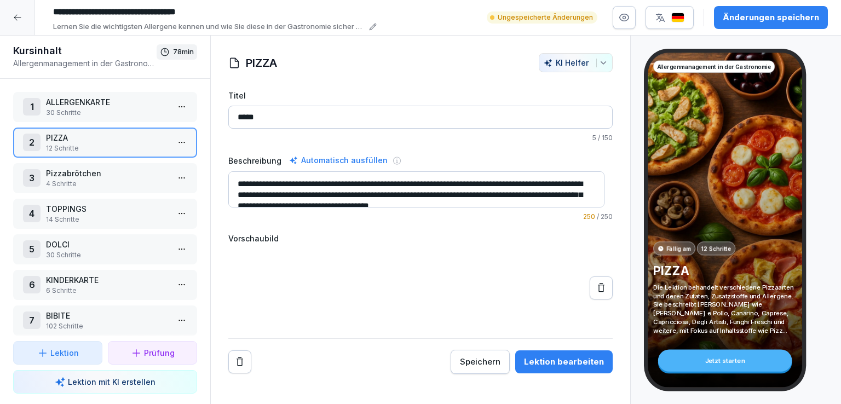
click at [176, 136] on html "**********" at bounding box center [420, 202] width 841 height 404
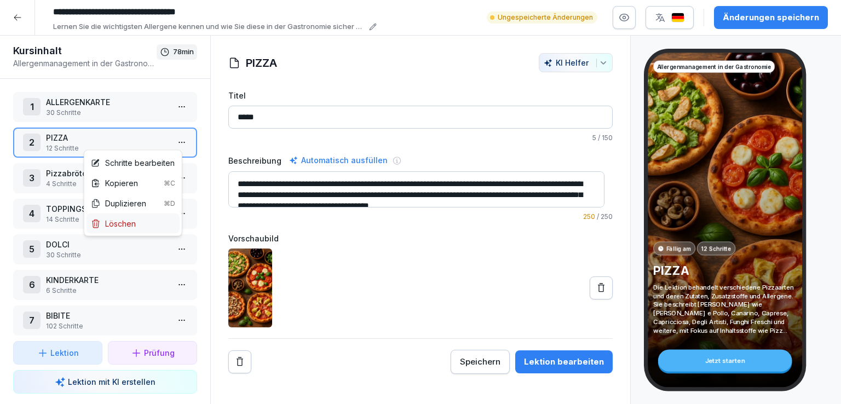
click at [128, 226] on div "Löschen" at bounding box center [113, 223] width 45 height 11
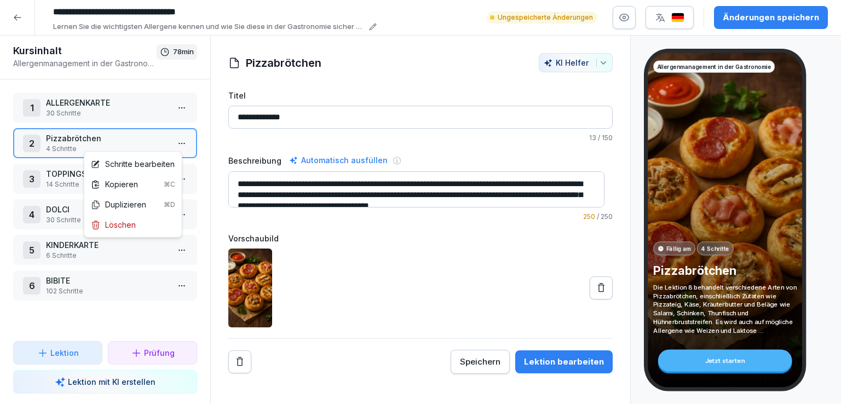
click at [175, 138] on html "**********" at bounding box center [420, 202] width 841 height 404
click at [131, 219] on div "Löschen" at bounding box center [113, 224] width 45 height 11
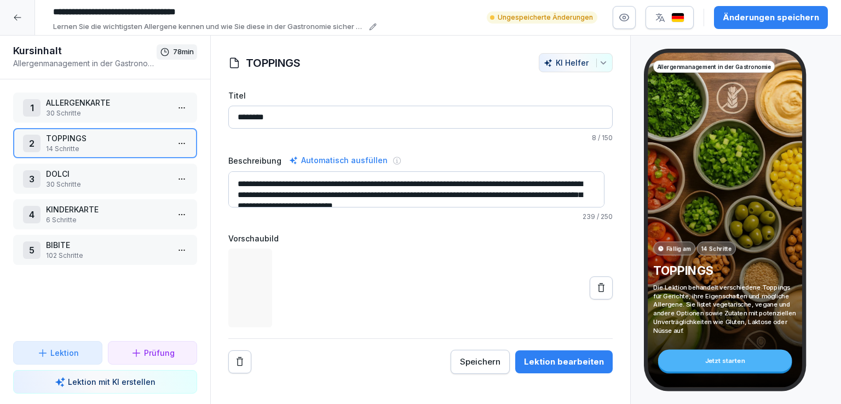
click at [175, 141] on html "**********" at bounding box center [420, 202] width 841 height 404
click at [130, 228] on div "Löschen" at bounding box center [113, 224] width 45 height 11
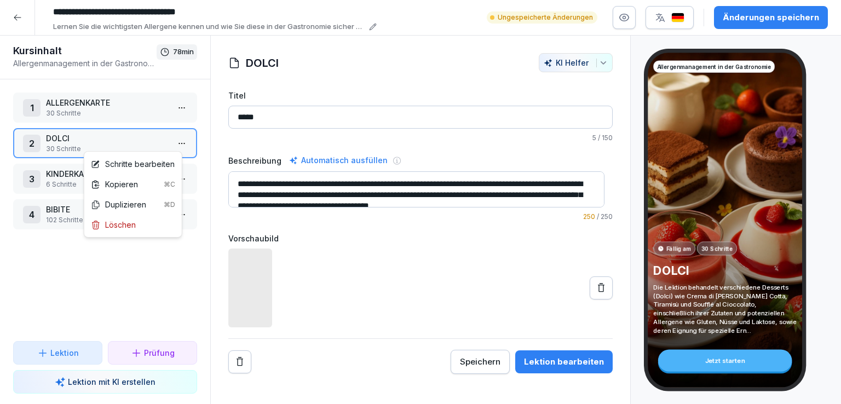
click at [173, 147] on html "**********" at bounding box center [420, 202] width 841 height 404
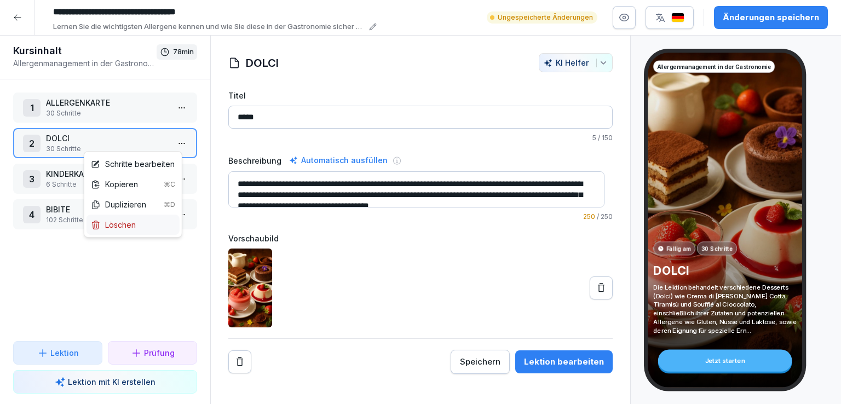
click at [132, 223] on div "Löschen" at bounding box center [113, 224] width 45 height 11
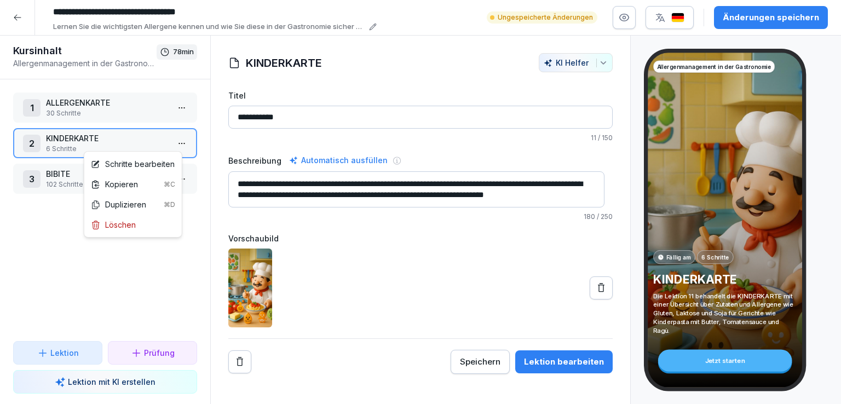
click at [175, 140] on html "**********" at bounding box center [420, 202] width 841 height 404
click at [124, 225] on div "Löschen" at bounding box center [113, 224] width 45 height 11
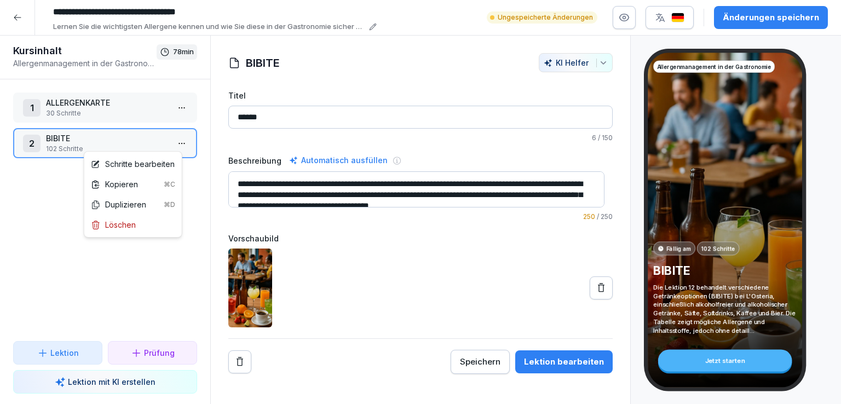
click at [173, 141] on html "**********" at bounding box center [420, 202] width 841 height 404
click at [129, 228] on div "Löschen" at bounding box center [113, 224] width 45 height 11
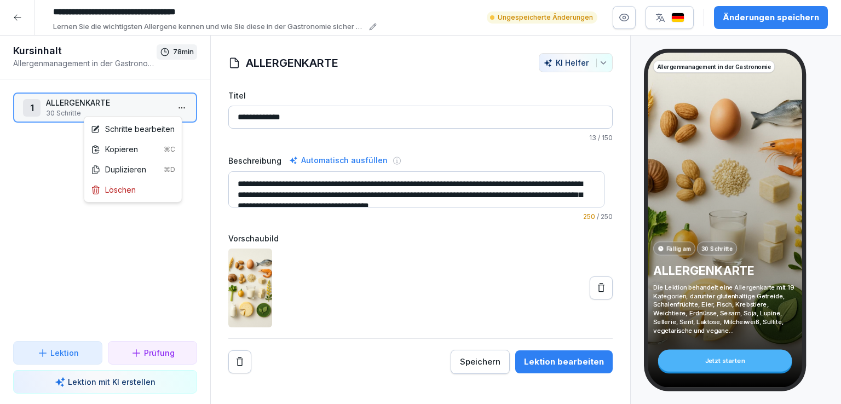
click at [177, 106] on html "**********" at bounding box center [420, 202] width 841 height 404
click at [154, 127] on div "Schritte bearbeiten" at bounding box center [133, 128] width 84 height 11
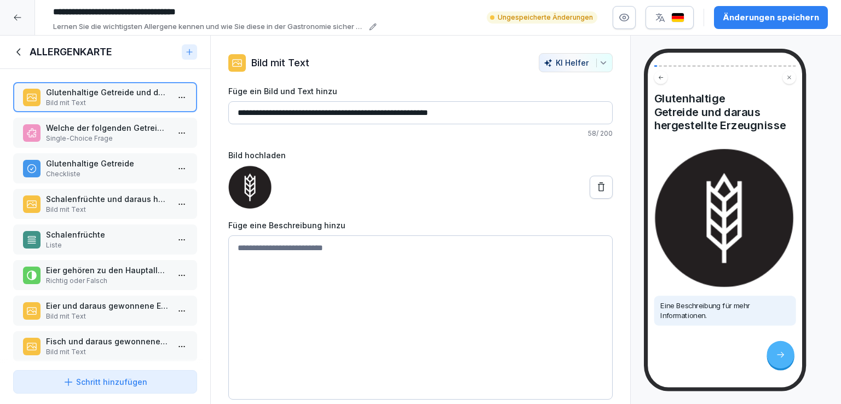
click at [125, 127] on p "Welche der folgenden Getreidesorten gehört zu den glutenhaltigen Getreiden?" at bounding box center [107, 127] width 123 height 11
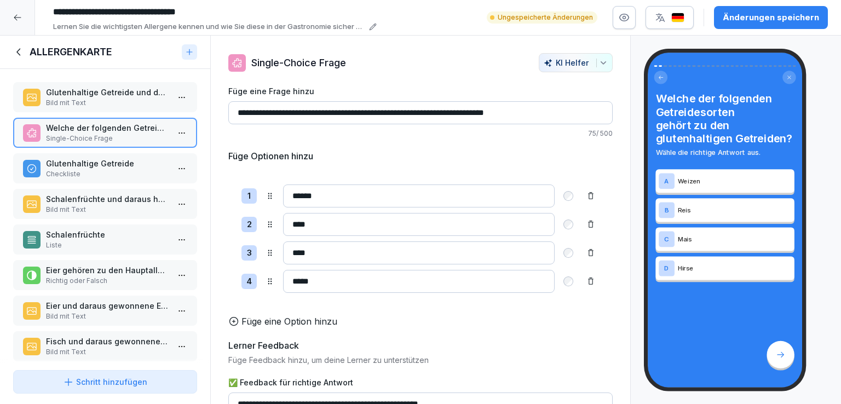
click at [123, 169] on p "Checkliste" at bounding box center [107, 174] width 123 height 10
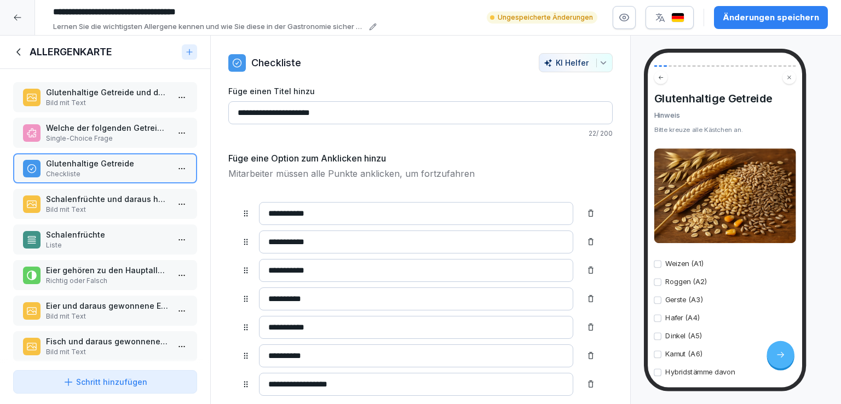
click at [112, 131] on p "Welche der folgenden Getreidesorten gehört zu den glutenhaltigen Getreiden?" at bounding box center [107, 127] width 123 height 11
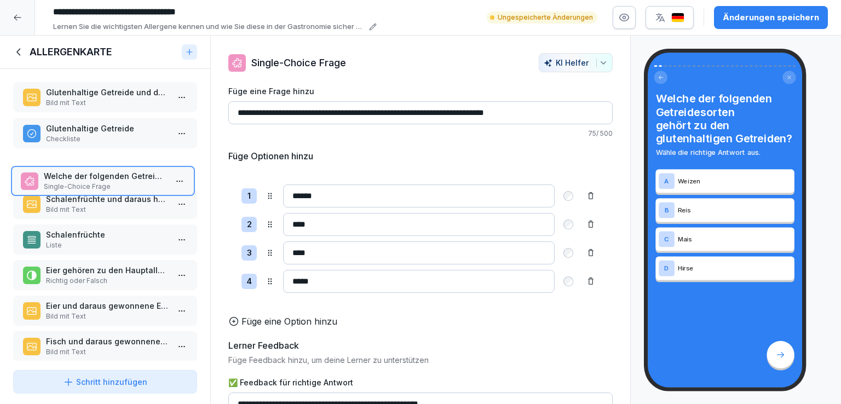
drag, startPoint x: 112, startPoint y: 131, endPoint x: 109, endPoint y: 179, distance: 47.7
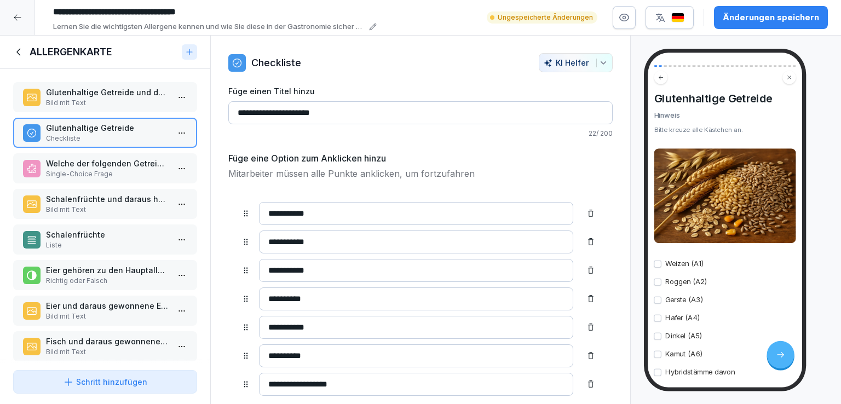
click at [101, 205] on p "Bild mit Text" at bounding box center [107, 210] width 123 height 10
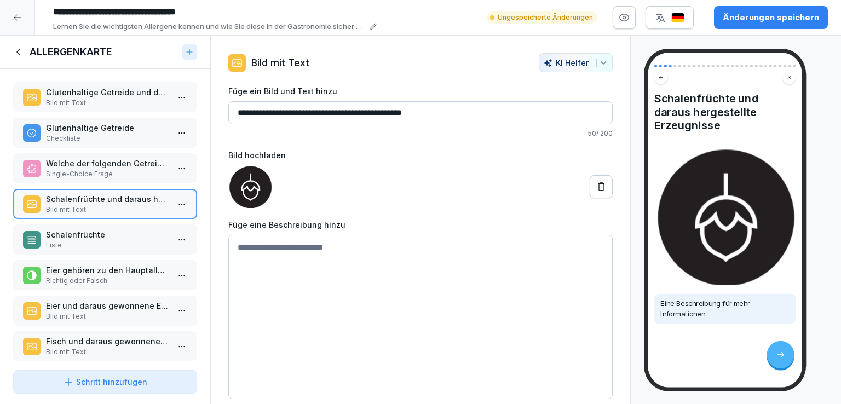
click at [106, 235] on p "Schalenfrüchte" at bounding box center [107, 234] width 123 height 11
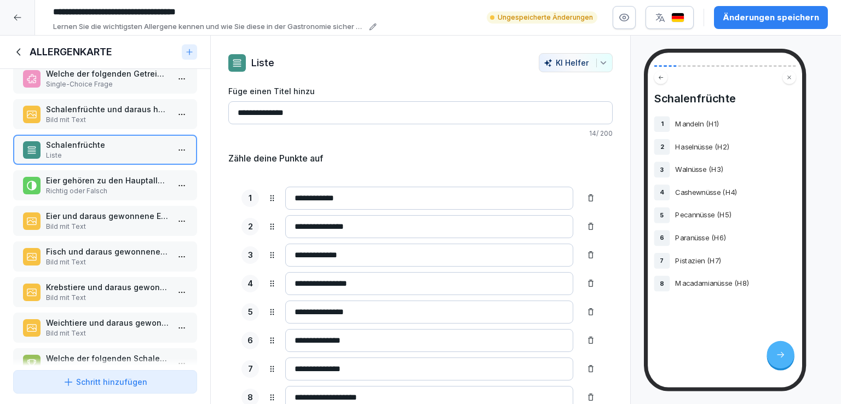
scroll to position [91, 0]
click at [120, 178] on p "Eier gehören zu den Hauptallergenen." at bounding box center [107, 178] width 123 height 11
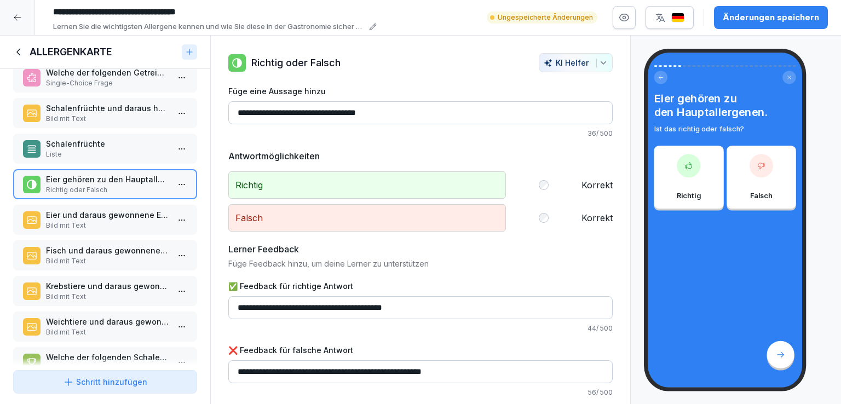
click at [105, 211] on p "Eier und daraus gewonnene Erzeugnisse" at bounding box center [107, 214] width 123 height 11
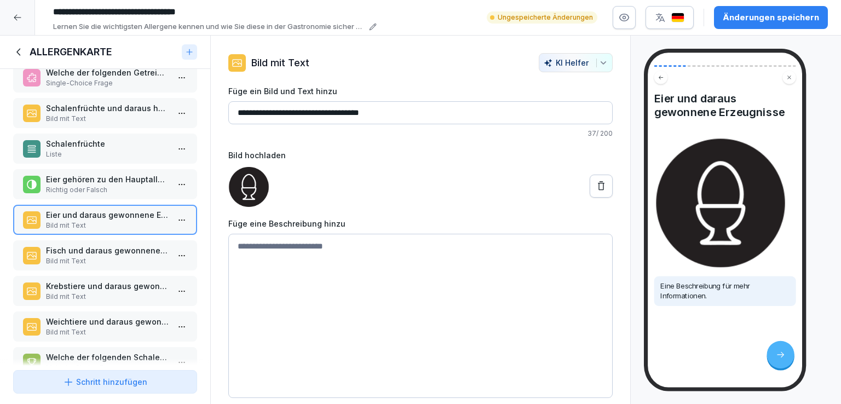
click at [108, 256] on p "Bild mit Text" at bounding box center [107, 261] width 123 height 10
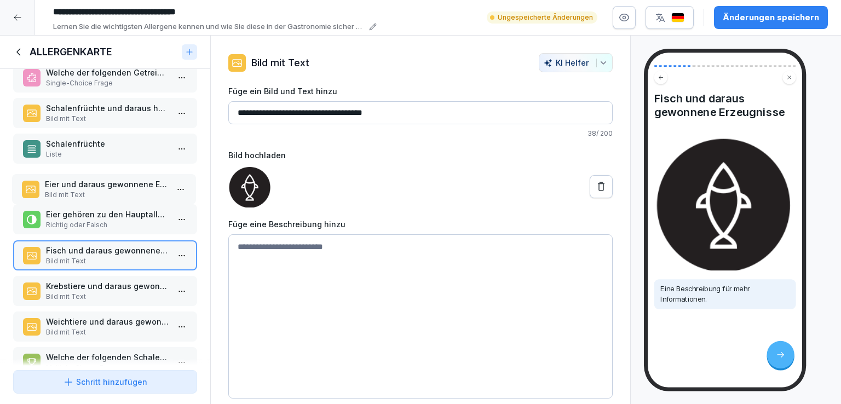
drag, startPoint x: 98, startPoint y: 220, endPoint x: 97, endPoint y: 189, distance: 30.7
click at [97, 190] on p "Bild mit Text" at bounding box center [106, 195] width 123 height 10
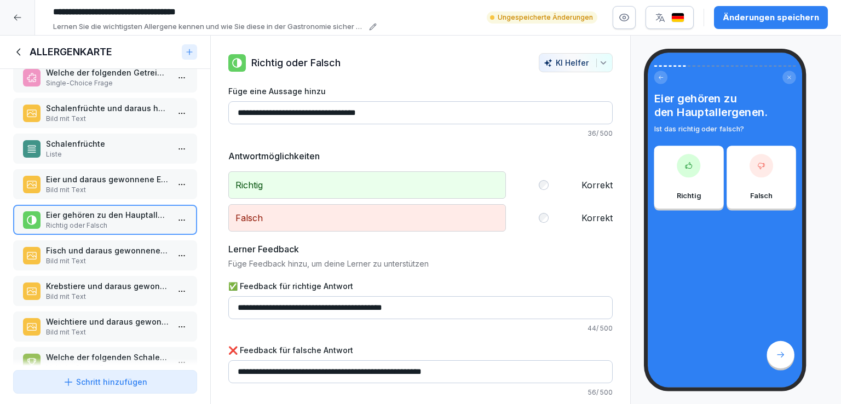
click at [103, 247] on p "Fisch und daraus gewonnene Erzeugnisse" at bounding box center [107, 250] width 123 height 11
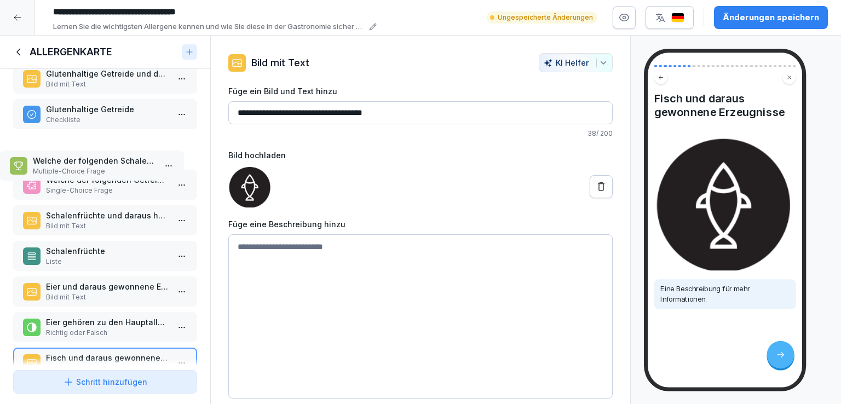
scroll to position [19, 0]
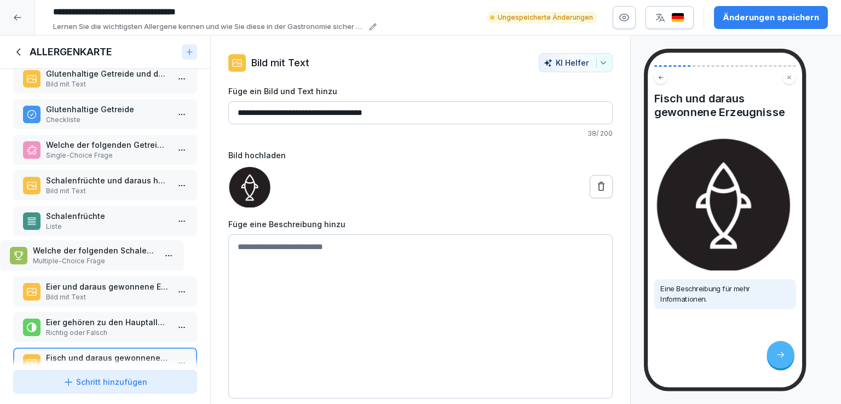
drag, startPoint x: 114, startPoint y: 258, endPoint x: 95, endPoint y: 248, distance: 20.8
click at [95, 248] on p "Welche der folgenden Schalenfrüchte gehören zu den Allergenen?" at bounding box center [94, 250] width 123 height 11
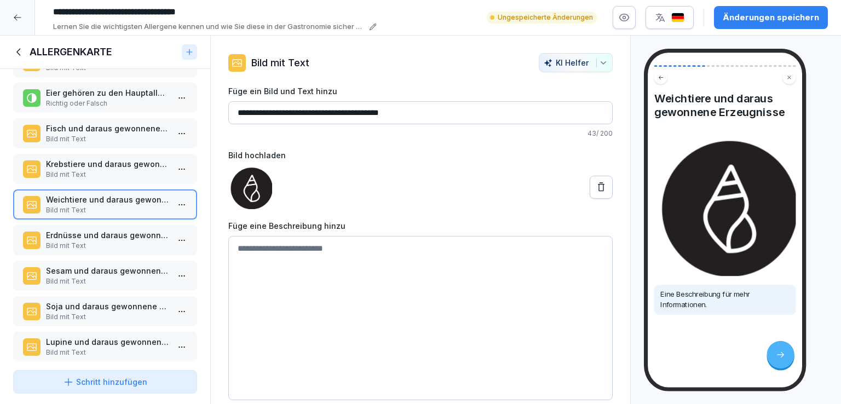
scroll to position [251, 0]
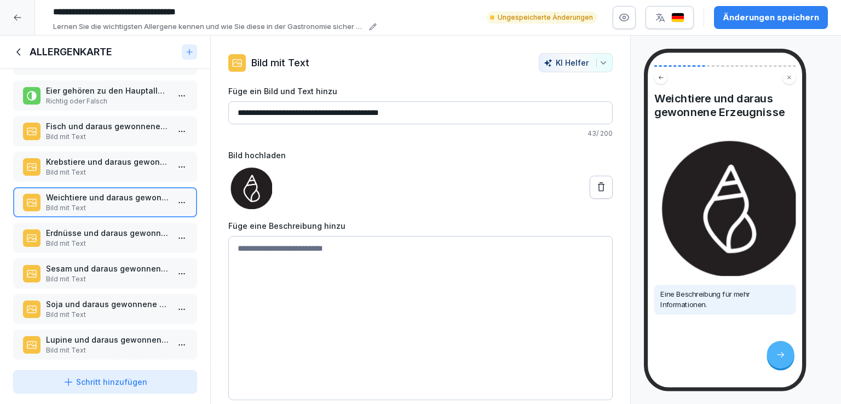
click at [110, 227] on p "Erdnüsse und daraus gewonnene Erzeugnisse" at bounding box center [107, 232] width 123 height 11
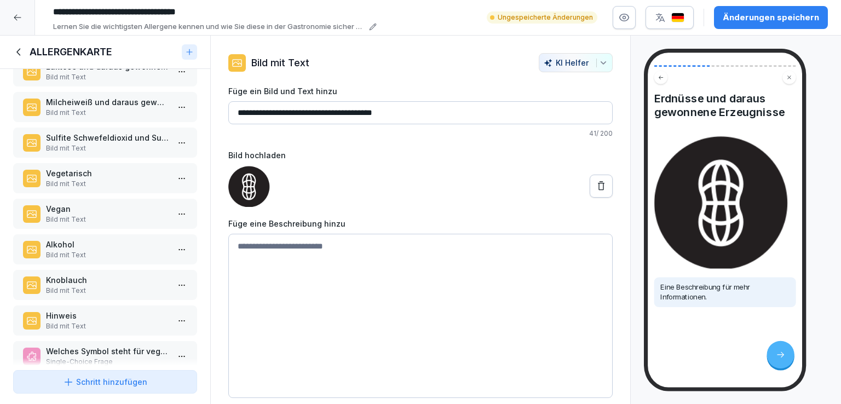
scroll to position [633, 0]
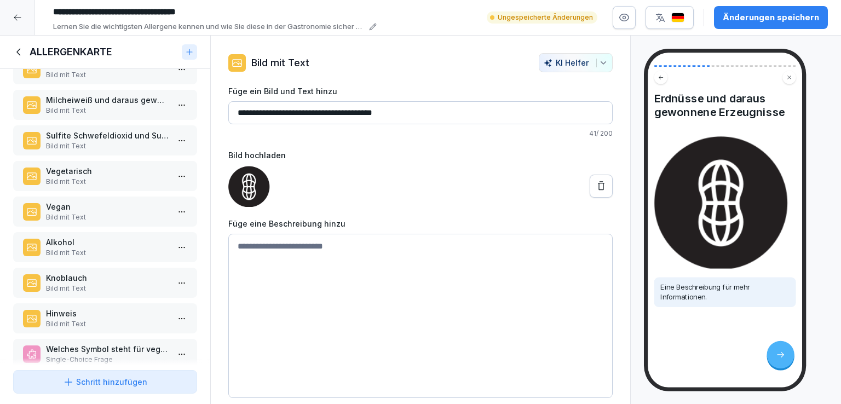
click at [103, 130] on p "Sulfite Schwefeldioxid und Sulfite (10 mg/kg oder l)" at bounding box center [107, 135] width 123 height 11
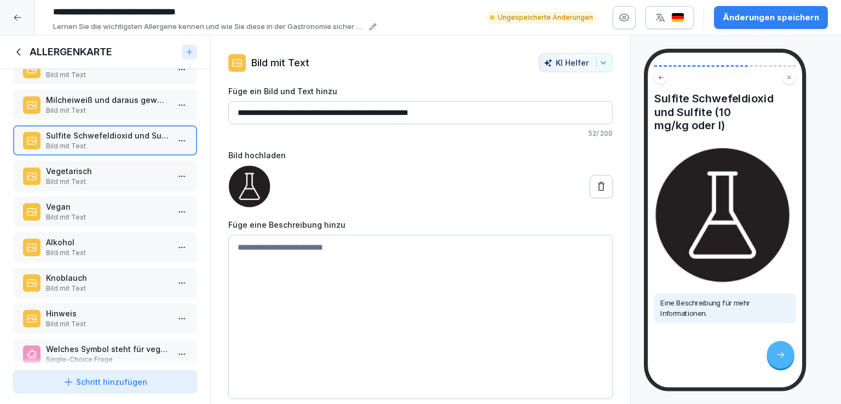
click at [94, 177] on p "Bild mit Text" at bounding box center [107, 182] width 123 height 10
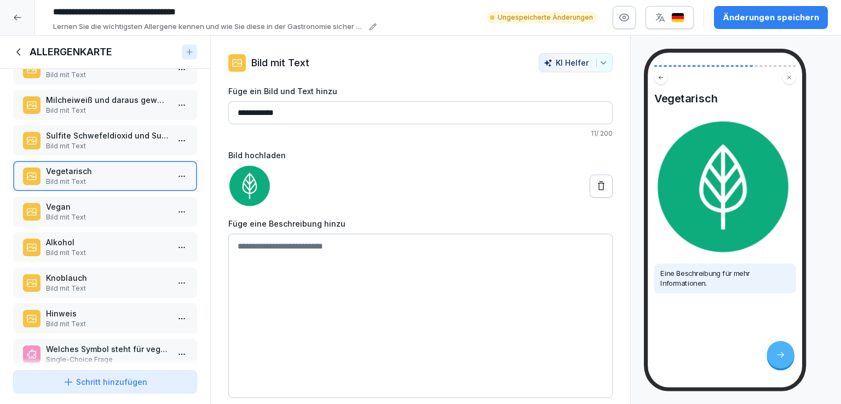
click at [106, 212] on p "Bild mit Text" at bounding box center [107, 217] width 123 height 10
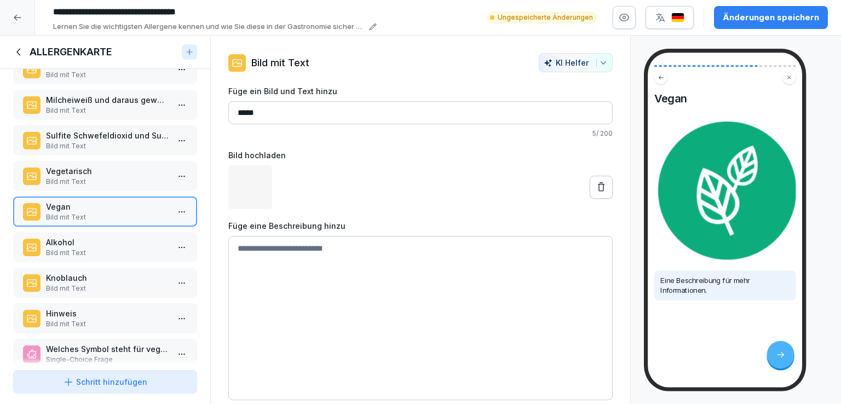
click at [108, 236] on p "Alkohol" at bounding box center [107, 241] width 123 height 11
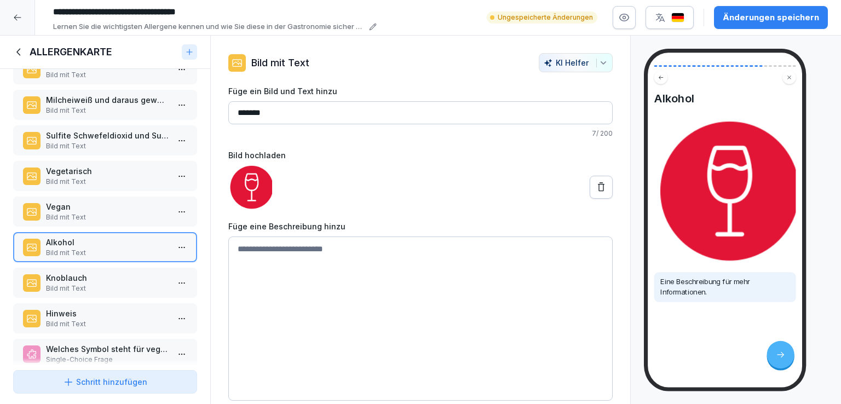
click at [109, 272] on p "Knoblauch" at bounding box center [107, 277] width 123 height 11
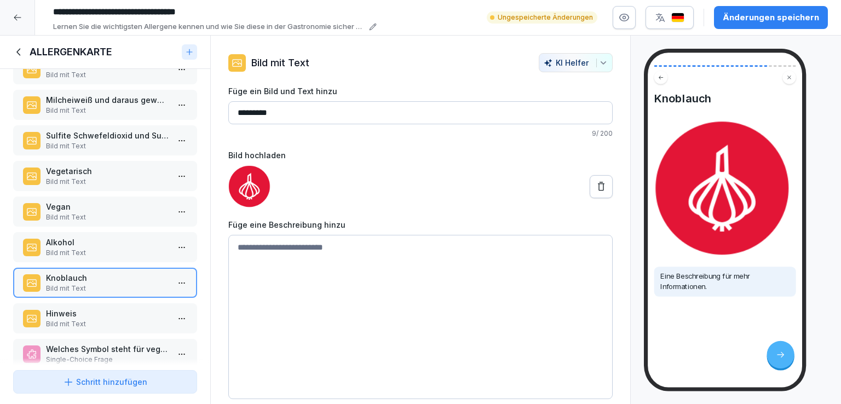
click at [102, 212] on p "Bild mit Text" at bounding box center [107, 217] width 123 height 10
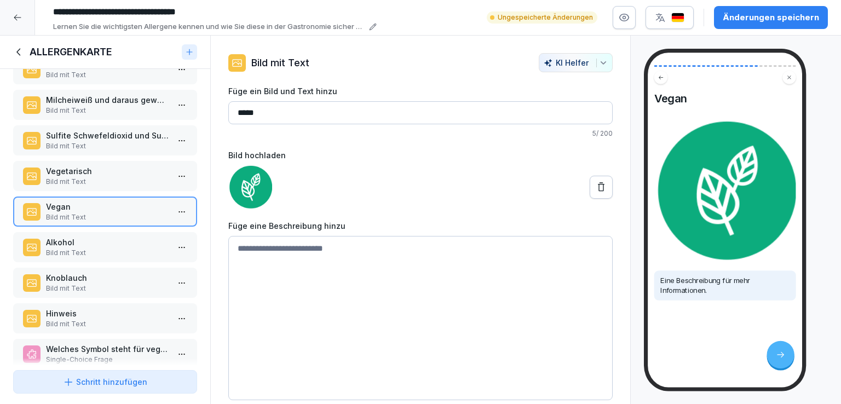
click at [316, 248] on textarea at bounding box center [420, 318] width 384 height 164
paste textarea "**********"
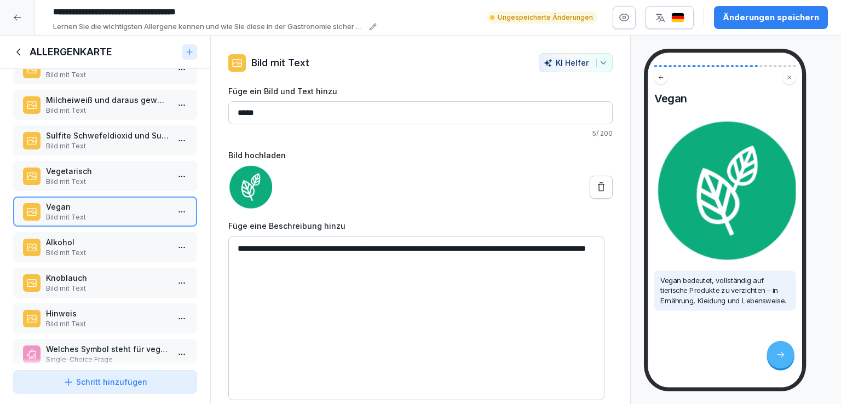
type textarea "**********"
click at [90, 165] on p "Vegetarisch" at bounding box center [107, 170] width 123 height 11
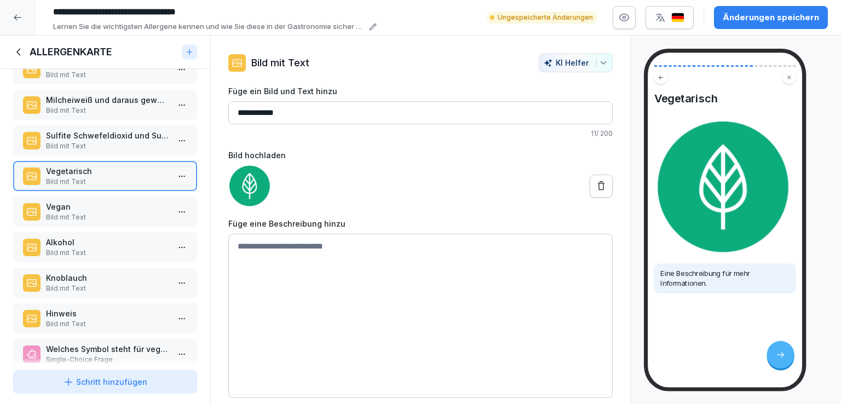
click at [306, 245] on textarea at bounding box center [420, 316] width 384 height 164
paste textarea "**********"
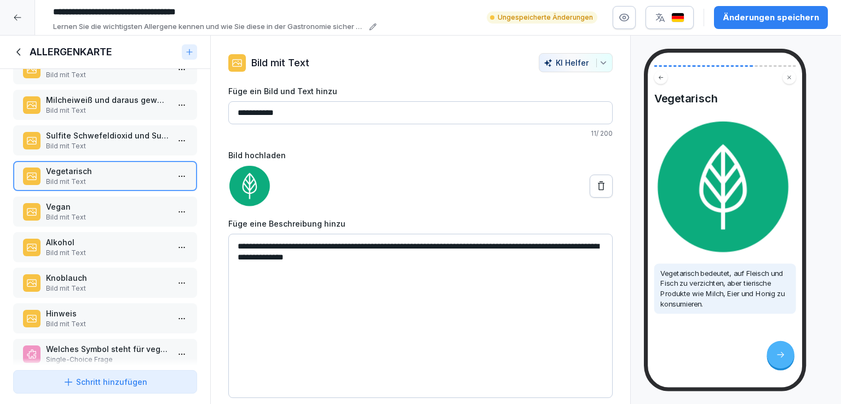
type textarea "**********"
click at [98, 130] on p "Sulfite Schwefeldioxid und Sulfite (10 mg/kg oder l)" at bounding box center [107, 135] width 123 height 11
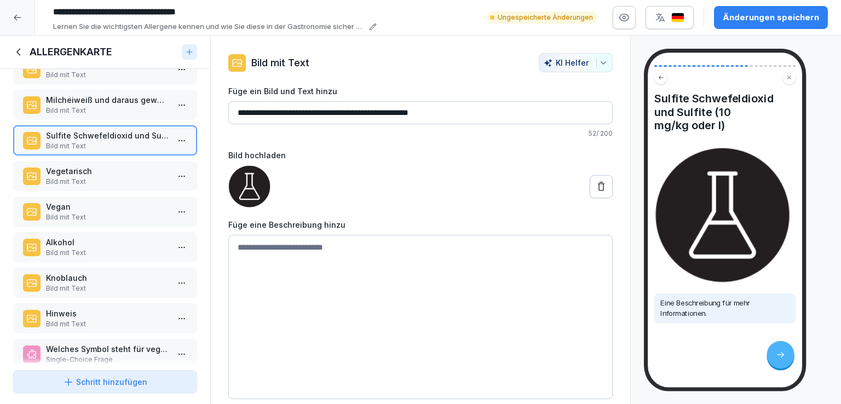
click at [97, 248] on p "Bild mit Text" at bounding box center [107, 253] width 123 height 10
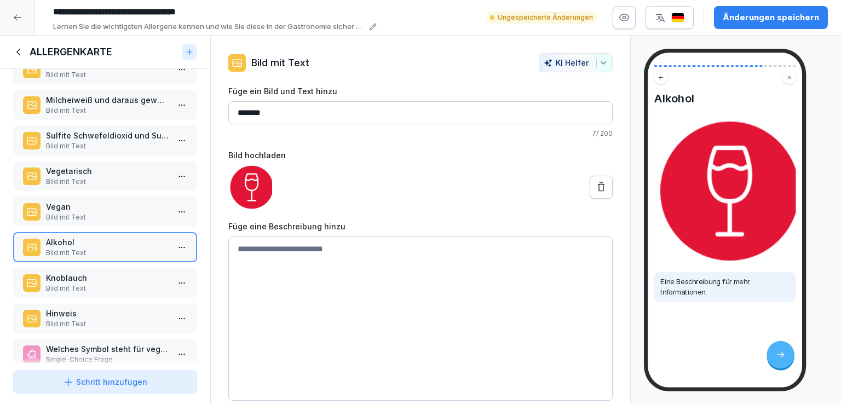
click at [109, 319] on p "Bild mit Text" at bounding box center [107, 324] width 123 height 10
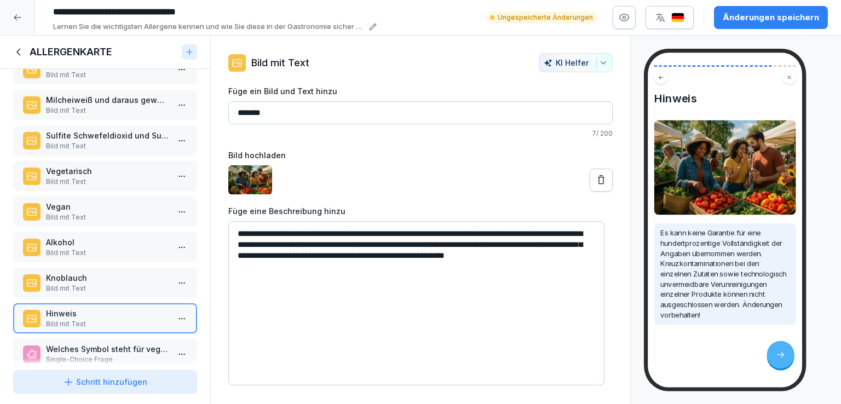
click at [114, 343] on p "Welches Symbol steht für vegetarische Produkte?" at bounding box center [107, 348] width 123 height 11
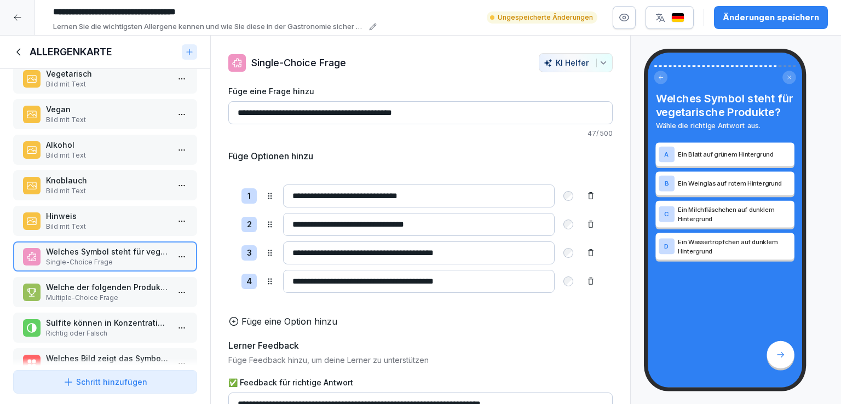
scroll to position [786, 0]
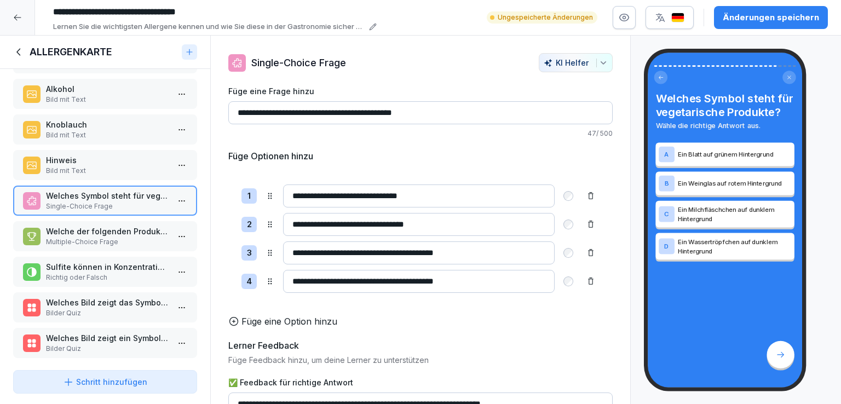
click at [107, 225] on p "Welche der folgenden Produkte enthalten Laktose?" at bounding box center [107, 230] width 123 height 11
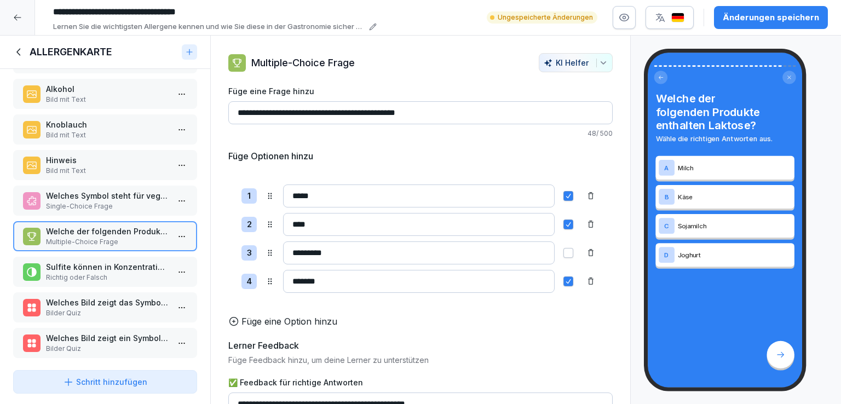
click at [130, 261] on p "Sulfite können in Konzentrationen unter 10 mg/kg oder l angegeben werden." at bounding box center [107, 266] width 123 height 11
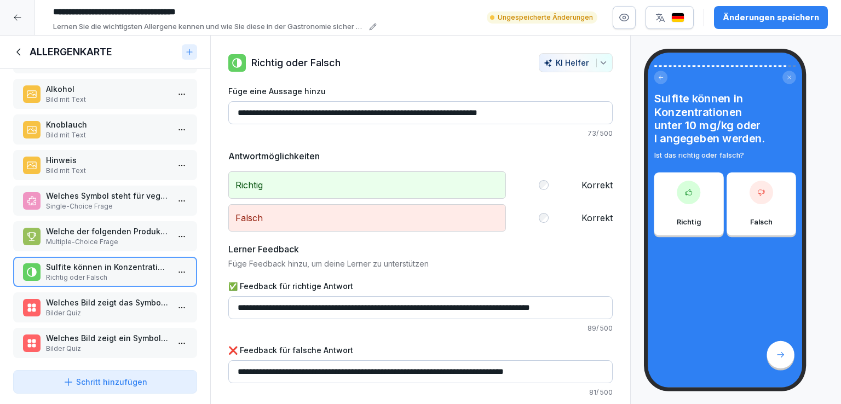
click at [173, 258] on html "**********" at bounding box center [420, 202] width 841 height 404
click at [128, 322] on div "Löschen" at bounding box center [113, 321] width 45 height 11
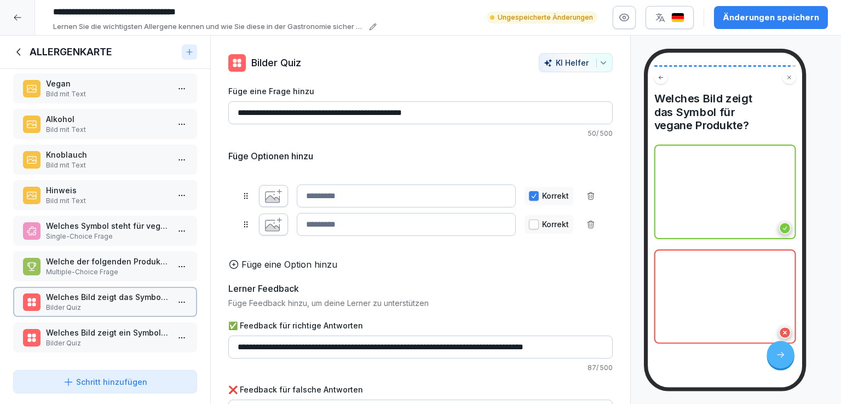
scroll to position [751, 0]
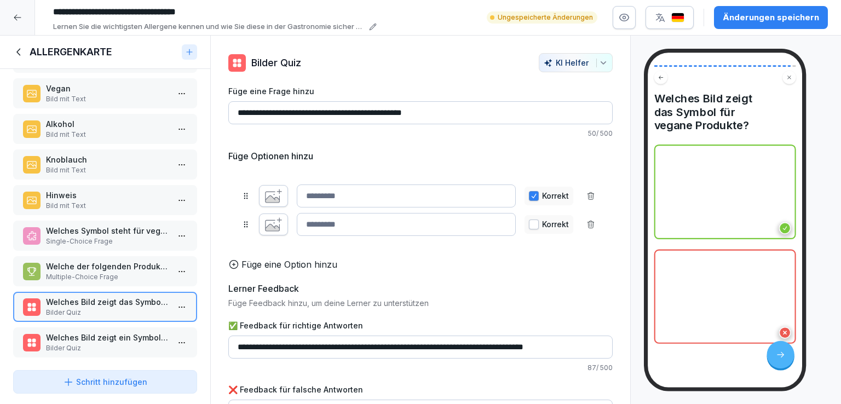
click at [125, 343] on p "Bilder Quiz" at bounding box center [107, 348] width 123 height 10
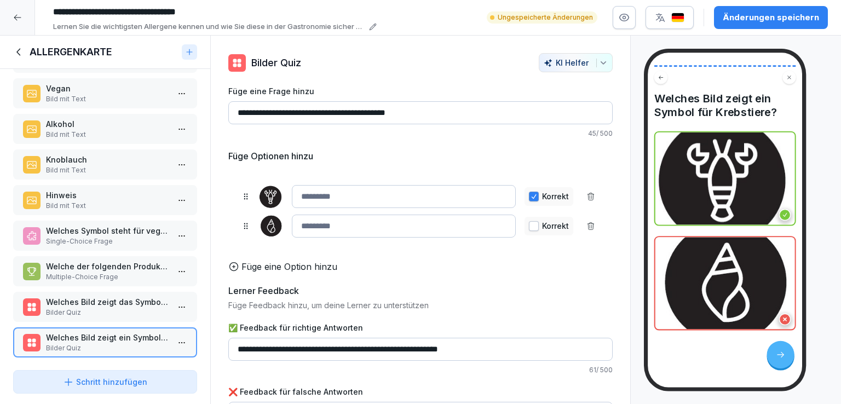
click at [101, 260] on p "Welche der folgenden Produkte enthalten Laktose?" at bounding box center [107, 265] width 123 height 11
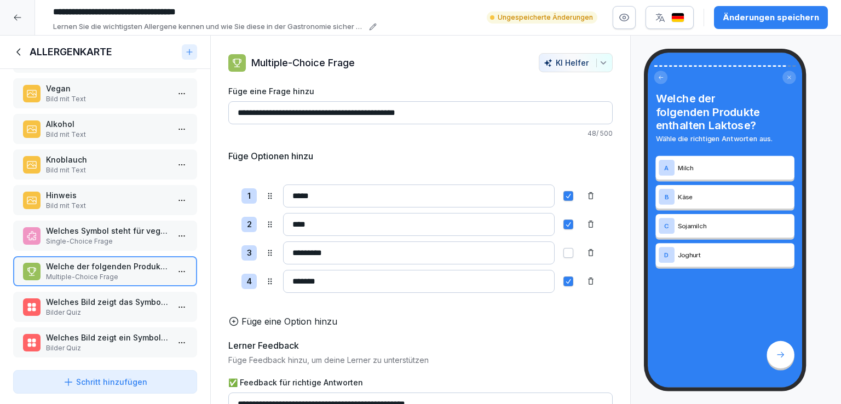
click at [97, 154] on p "Knoblauch" at bounding box center [107, 159] width 123 height 11
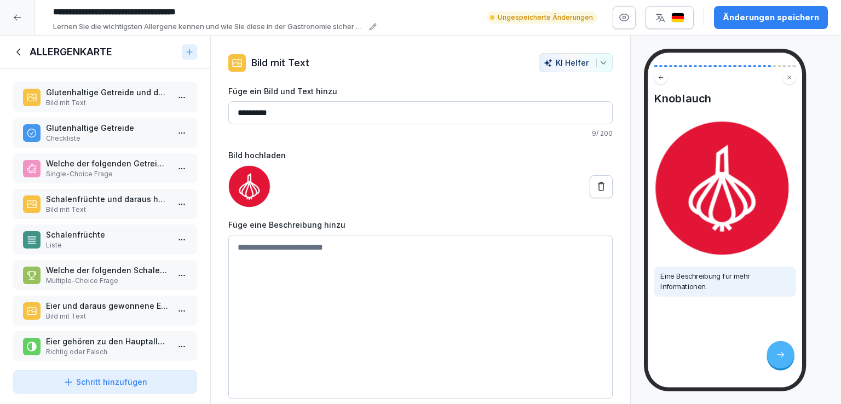
click at [100, 94] on p "Glutenhaltige Getreide und daraus hergestellte Erzeugnisse" at bounding box center [107, 91] width 123 height 11
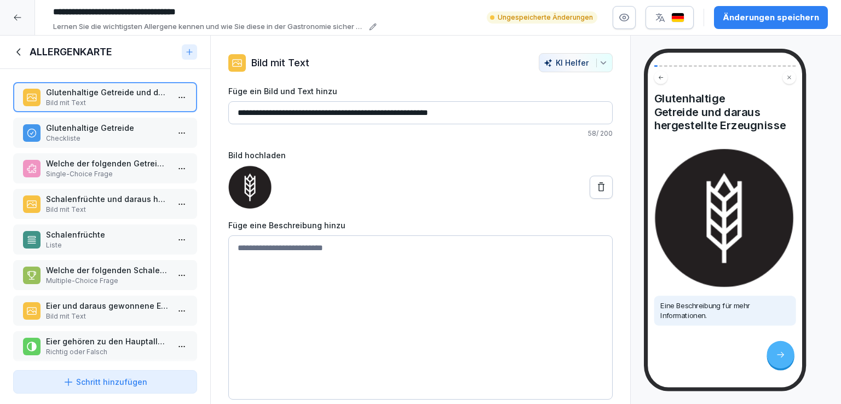
click at [786, 121] on h4 "Glutenhaltige Getreide und daraus hergestellte Erzeugnisse" at bounding box center [725, 112] width 142 height 40
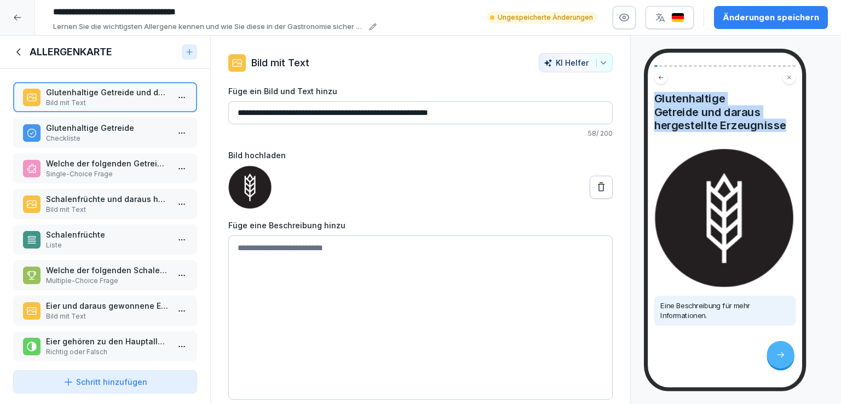
drag, startPoint x: 784, startPoint y: 126, endPoint x: 646, endPoint y: 96, distance: 141.2
click at [646, 96] on div "Glutenhaltige Getreide und daraus hergestellte Erzeugnisse Eine Beschreibung fü…" at bounding box center [725, 220] width 162 height 343
copy h4 "Glutenhaltige Getreide und daraus hergestellte Erzeugnisse"
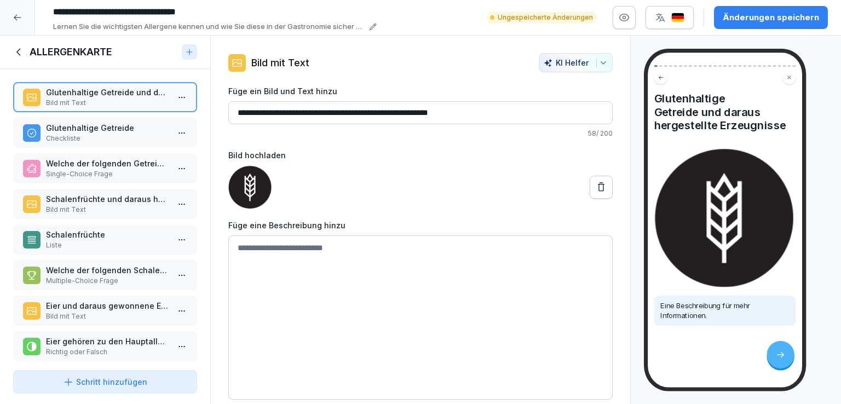
click at [308, 245] on textarea at bounding box center [420, 317] width 384 height 164
paste textarea "**********"
type textarea "**********"
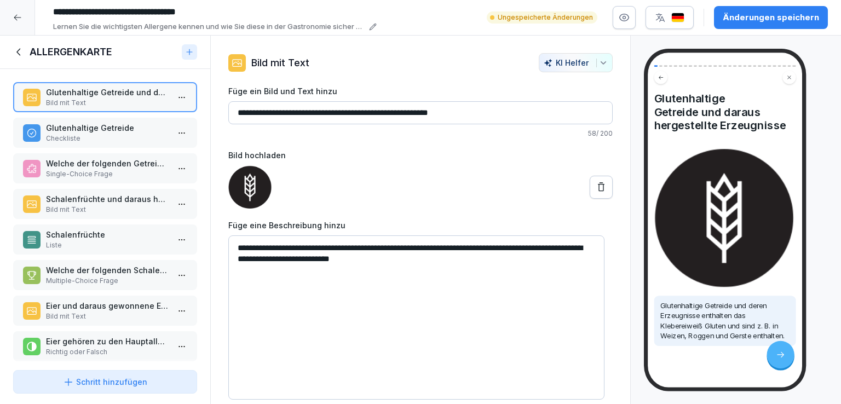
click at [82, 128] on p "Glutenhaltige Getreide" at bounding box center [107, 127] width 123 height 11
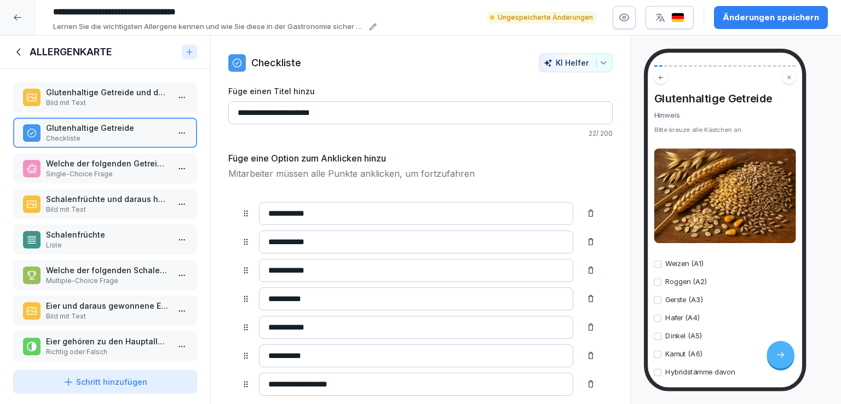
click at [118, 169] on p "Single-Choice Frage" at bounding box center [107, 174] width 123 height 10
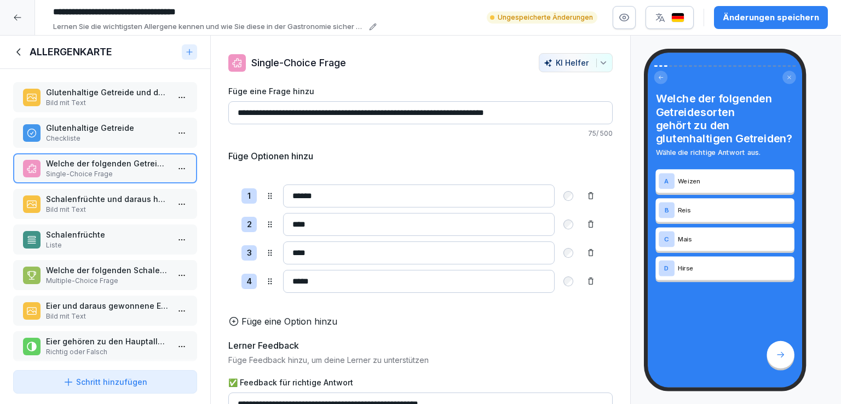
click at [126, 202] on p "Schalenfrüchte und daraus hergestellte Erzeugnisse" at bounding box center [107, 198] width 123 height 11
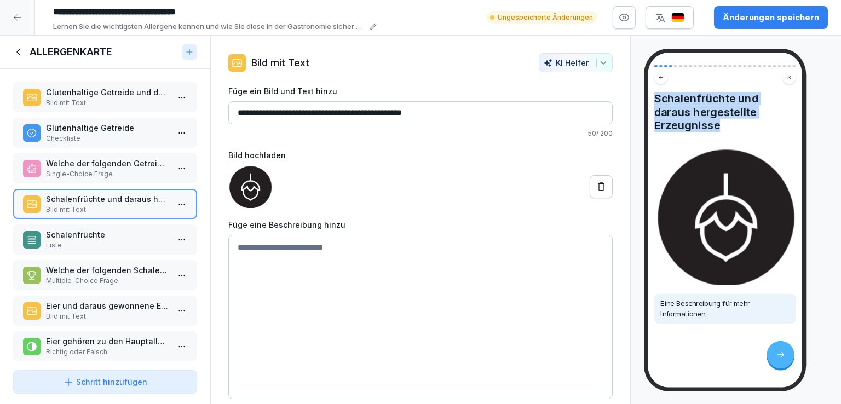
drag, startPoint x: 725, startPoint y: 123, endPoint x: 654, endPoint y: 103, distance: 73.4
click at [654, 103] on h4 "Schalenfrüchte und daraus hergestellte Erzeugnisse" at bounding box center [725, 112] width 142 height 40
copy h4 "Schalenfrüchte und daraus hergestellte Erzeugnisse"
click at [280, 248] on textarea at bounding box center [420, 317] width 384 height 164
paste textarea "**********"
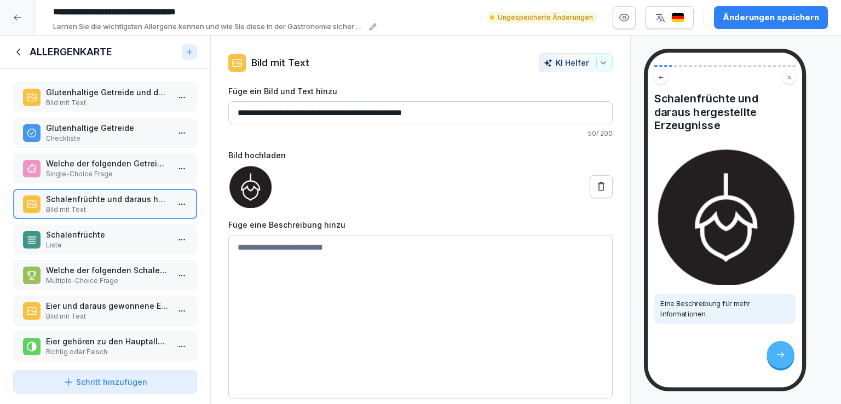
type textarea "**********"
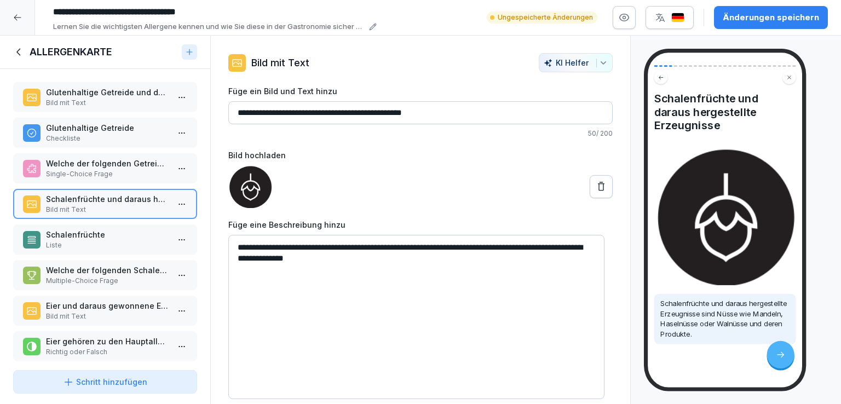
click at [49, 237] on p "Schalenfrüchte" at bounding box center [107, 234] width 123 height 11
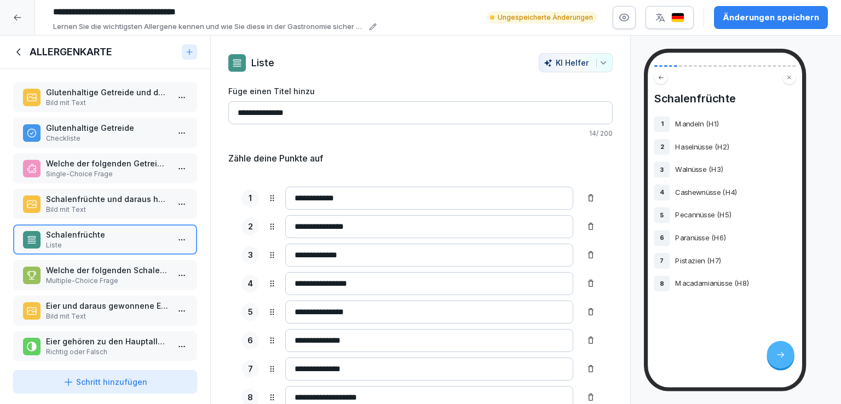
click at [114, 276] on p "Multiple-Choice Frage" at bounding box center [107, 281] width 123 height 10
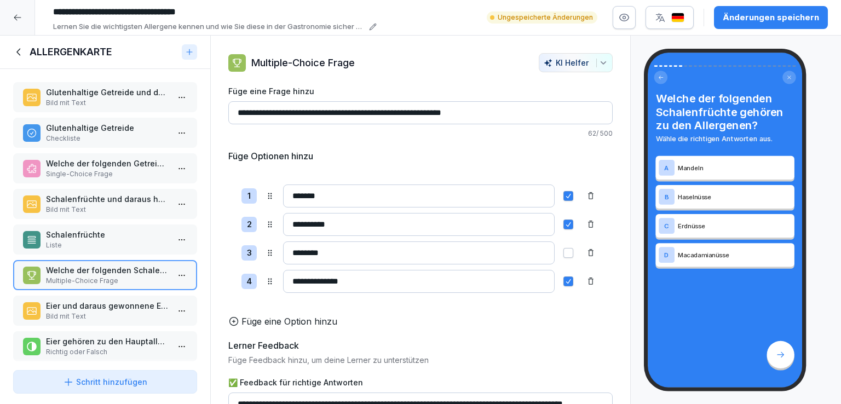
click at [118, 312] on p "Bild mit Text" at bounding box center [107, 316] width 123 height 10
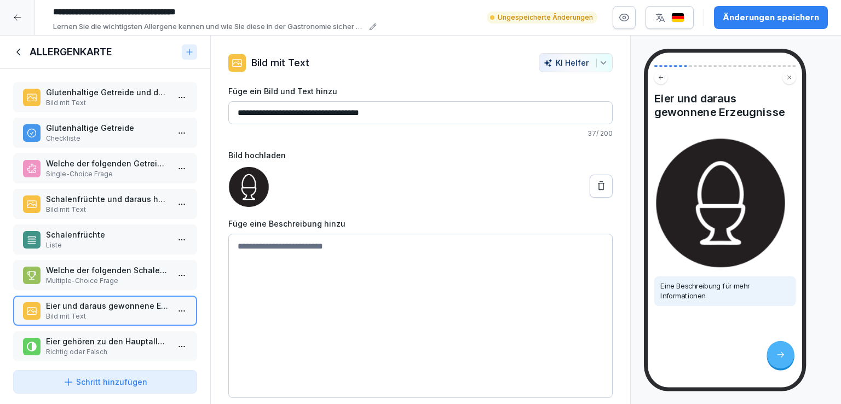
click at [177, 271] on html "**********" at bounding box center [420, 202] width 841 height 404
click at [122, 334] on div "Löschen" at bounding box center [113, 334] width 45 height 11
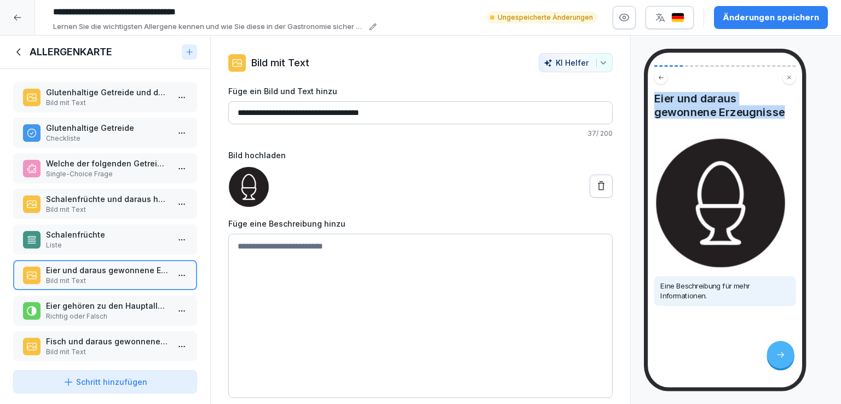
drag, startPoint x: 787, startPoint y: 113, endPoint x: 642, endPoint y: 99, distance: 146.3
click at [642, 99] on div "Eier und daraus gewonnene Erzeugnisse Eine Beschreibung für mehr Informationen." at bounding box center [735, 220] width 210 height 369
copy h4 "Eier und daraus gewonnene Erzeugnisse"
click at [288, 241] on textarea at bounding box center [420, 316] width 384 height 164
paste textarea "**********"
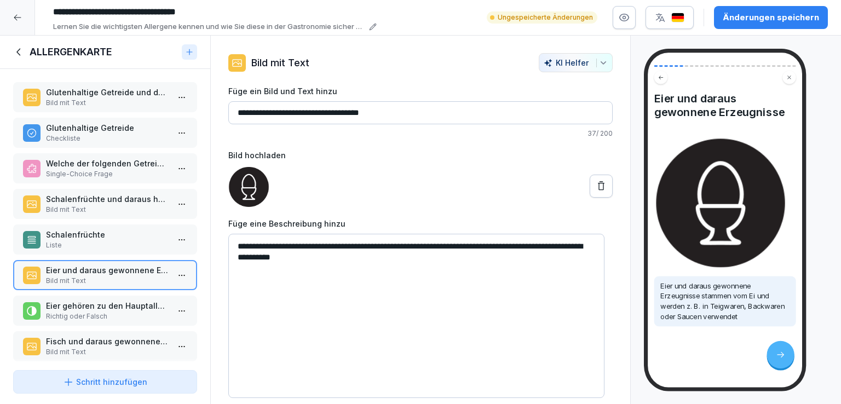
type textarea "**********"
click at [129, 303] on p "Eier gehören zu den Hauptallergenen." at bounding box center [107, 305] width 123 height 11
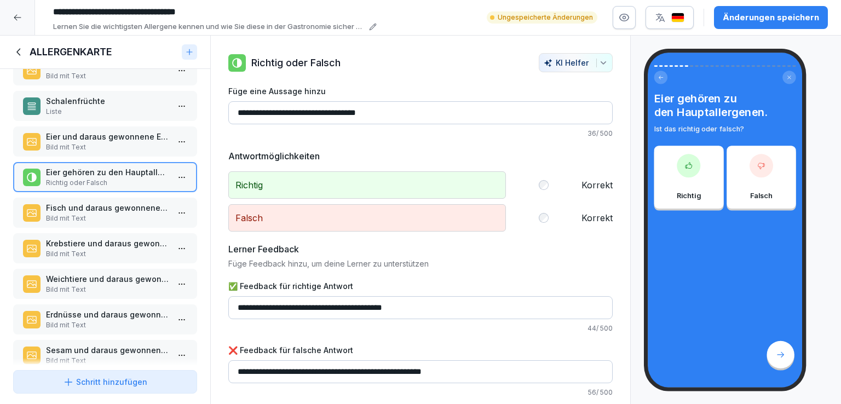
scroll to position [136, 0]
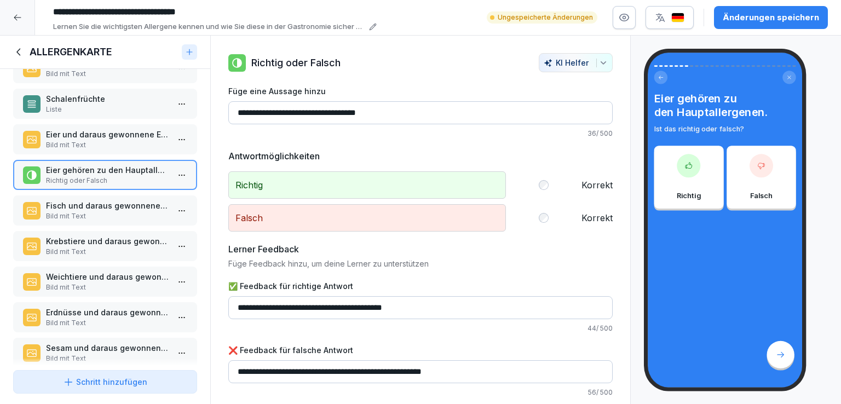
click at [100, 206] on p "Fisch und daraus gewonnene Erzeugnisse" at bounding box center [107, 205] width 123 height 11
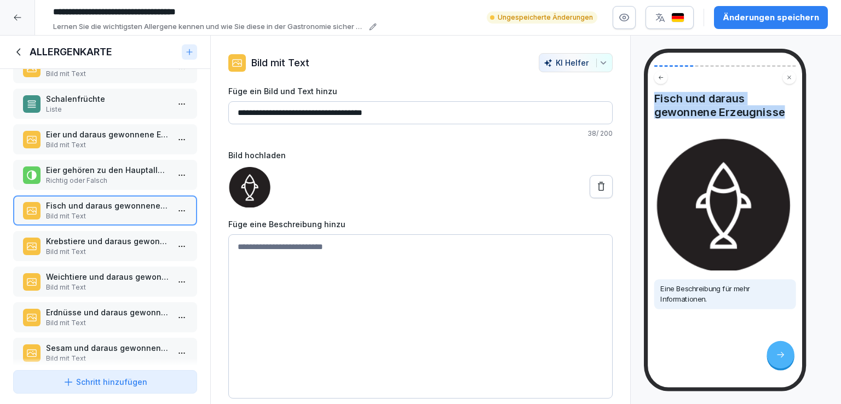
drag, startPoint x: 786, startPoint y: 112, endPoint x: 641, endPoint y: 98, distance: 145.7
click at [641, 98] on div "Fisch und daraus gewonnene Erzeugnisse Eine Beschreibung für mehr Informationen." at bounding box center [735, 220] width 210 height 369
copy h4 "Fisch und daraus gewonnene Erzeugnisse"
click at [281, 244] on textarea at bounding box center [420, 316] width 384 height 164
paste textarea "**********"
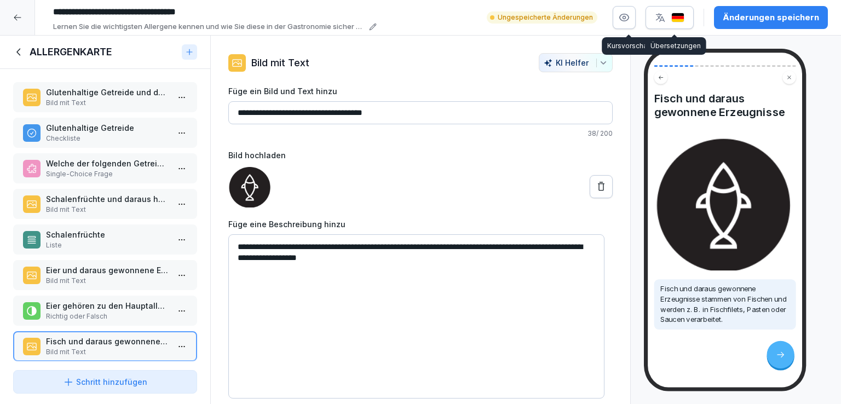
type textarea "**********"
click at [747, 7] on button "Änderungen speichern" at bounding box center [771, 17] width 114 height 23
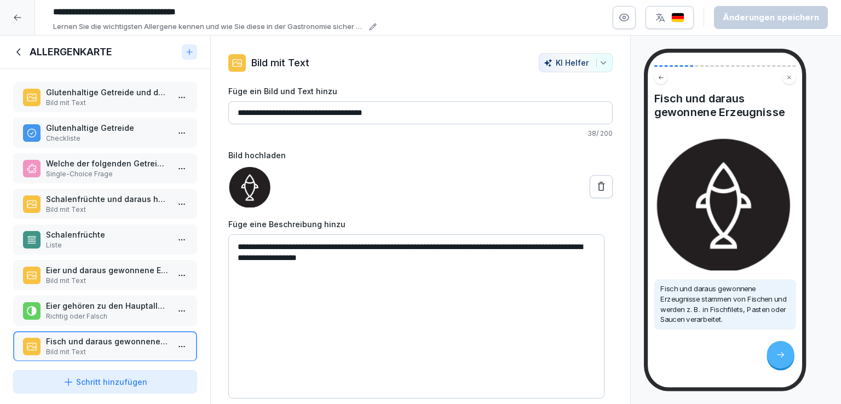
click at [20, 52] on icon at bounding box center [19, 52] width 12 height 12
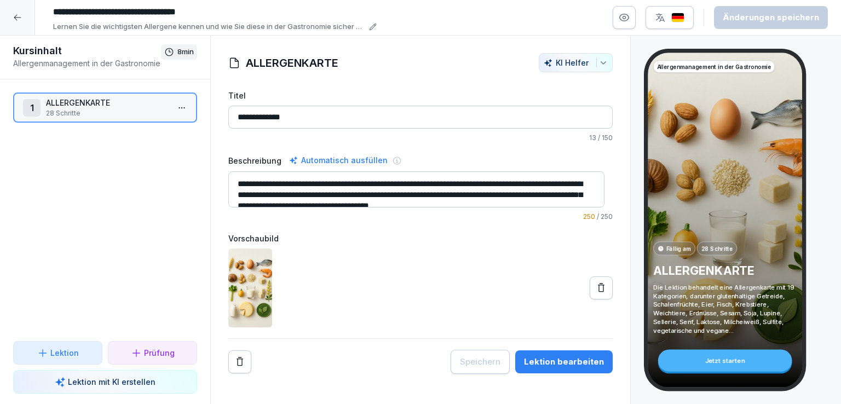
click at [14, 19] on icon at bounding box center [17, 17] width 9 height 9
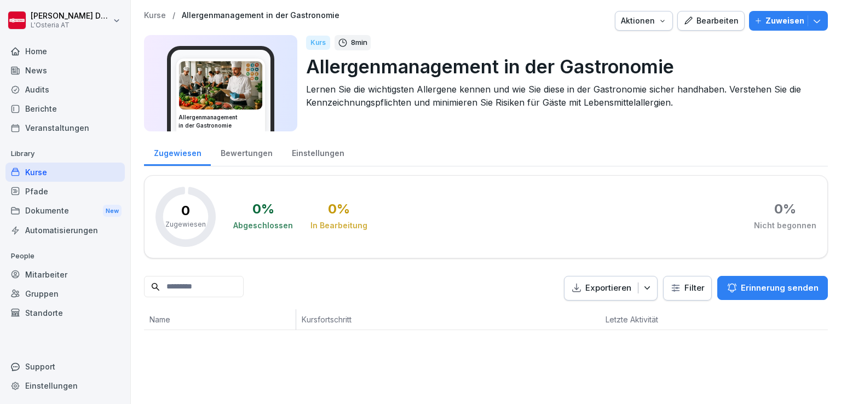
click at [230, 85] on img at bounding box center [220, 85] width 83 height 48
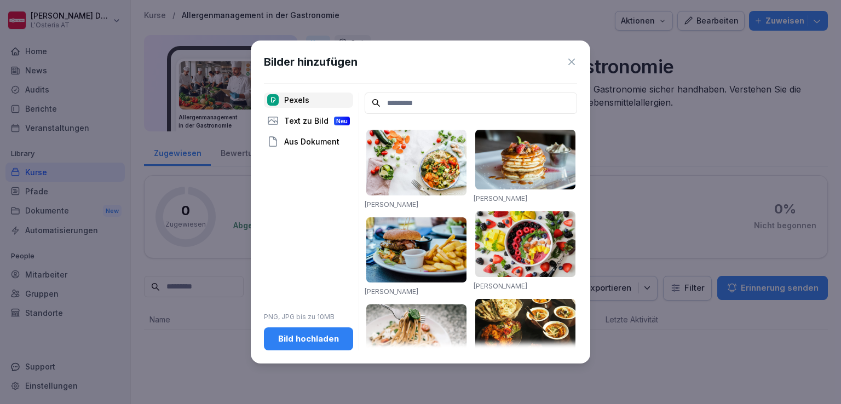
click at [310, 340] on div "Bild hochladen" at bounding box center [309, 339] width 72 height 12
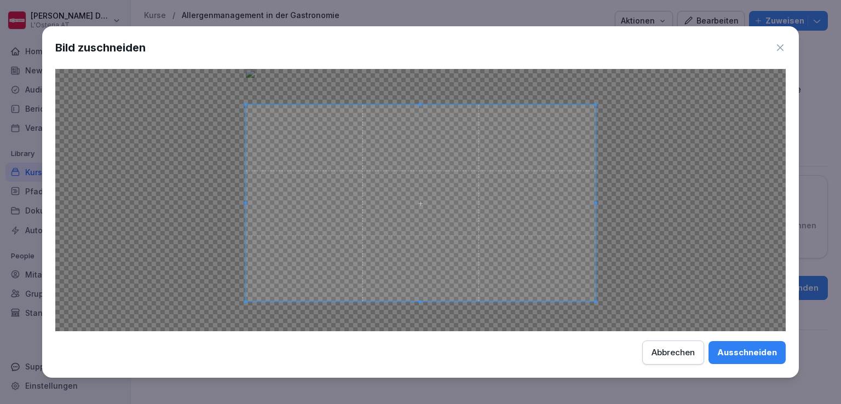
click at [442, 213] on span at bounding box center [421, 203] width 350 height 196
click at [420, 96] on span at bounding box center [420, 97] width 3 height 3
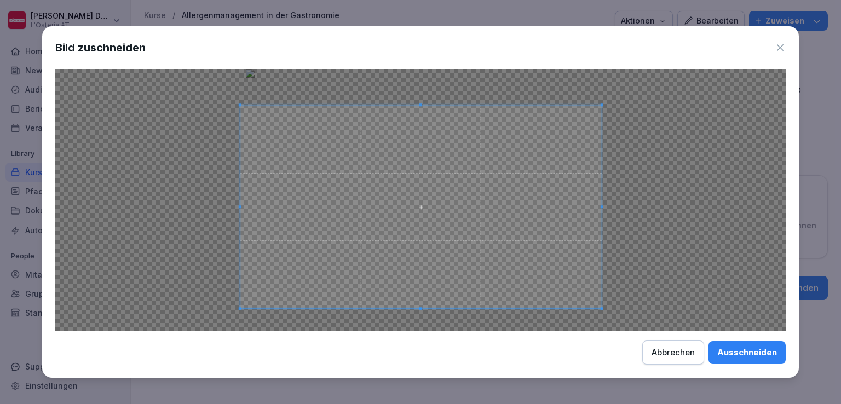
click at [407, 136] on span at bounding box center [420, 206] width 361 height 203
click at [745, 354] on div "Ausschneiden" at bounding box center [747, 352] width 60 height 12
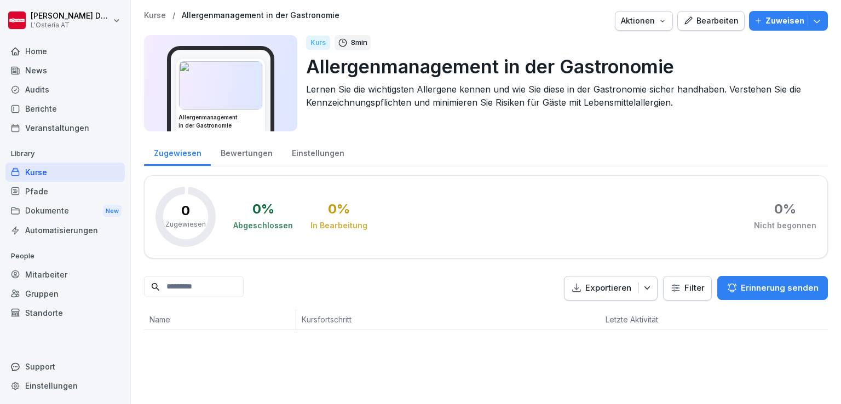
click at [37, 171] on div "Kurse" at bounding box center [64, 172] width 119 height 19
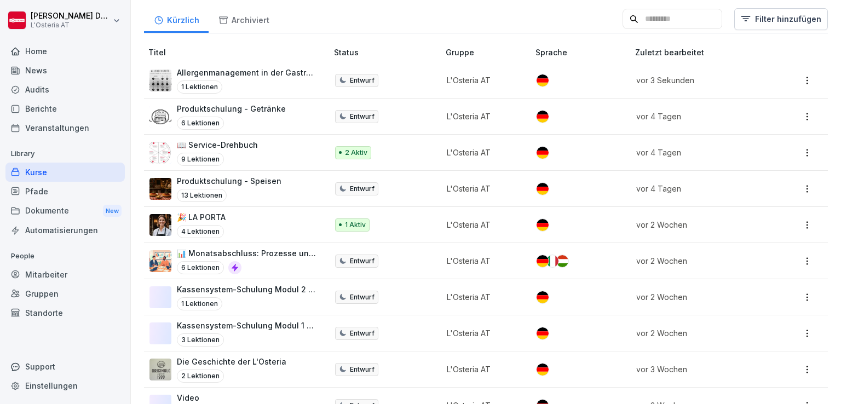
scroll to position [186, 0]
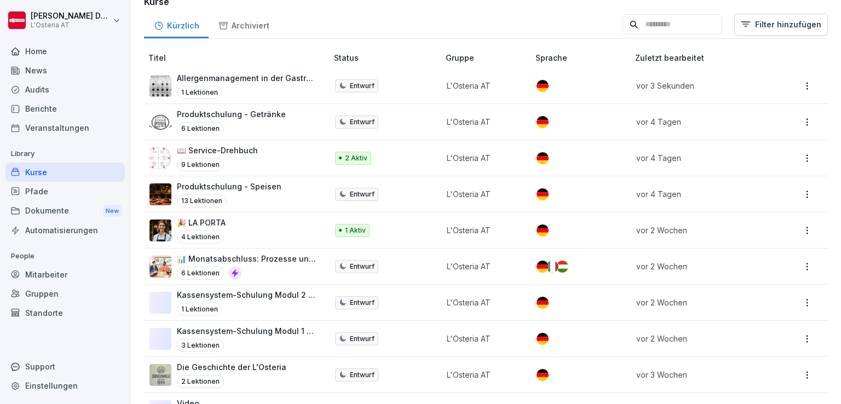
click at [212, 222] on p "🎉 LA PORTA" at bounding box center [201, 222] width 49 height 11
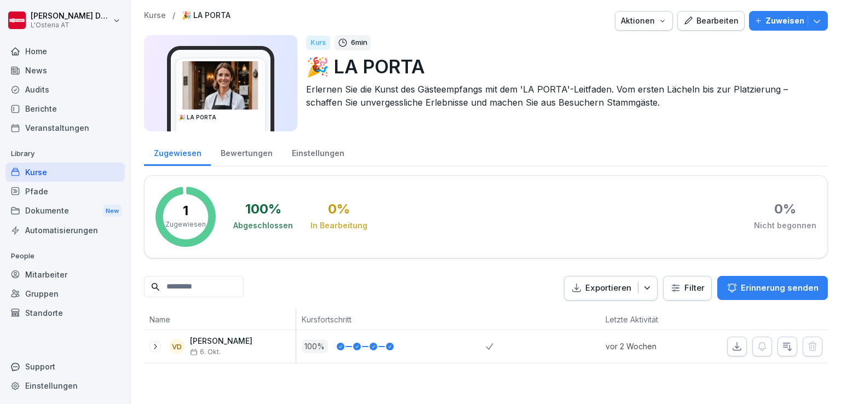
click at [705, 18] on div "Bearbeiten" at bounding box center [710, 21] width 55 height 12
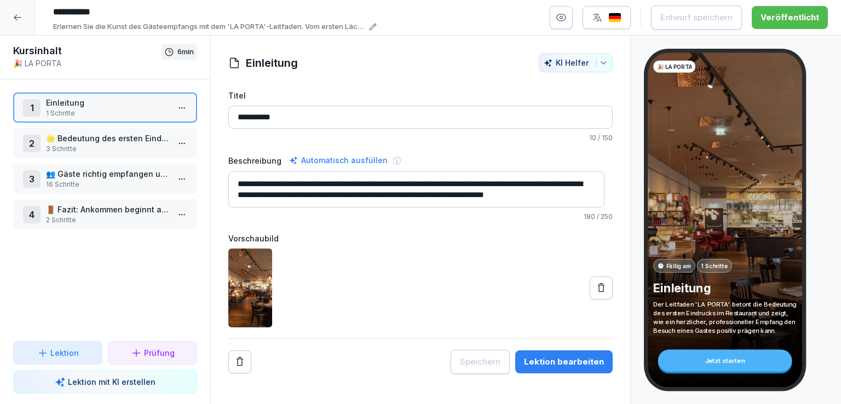
click at [96, 145] on p "3 Schritte" at bounding box center [107, 149] width 123 height 10
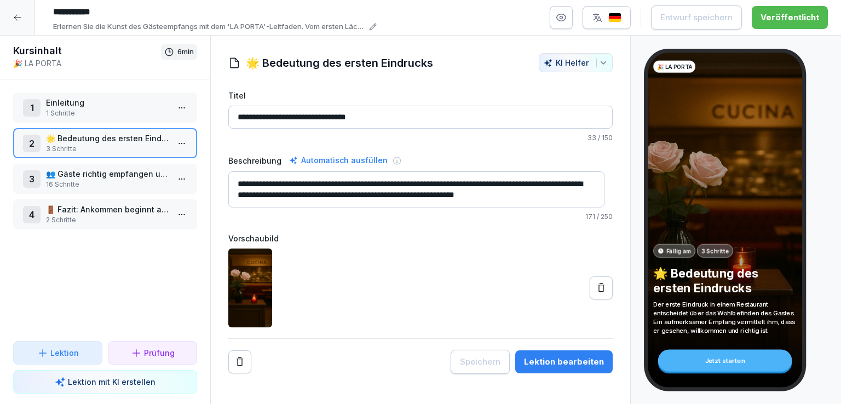
click at [175, 146] on html "**********" at bounding box center [420, 202] width 841 height 404
click at [59, 211] on html "**********" at bounding box center [420, 202] width 841 height 404
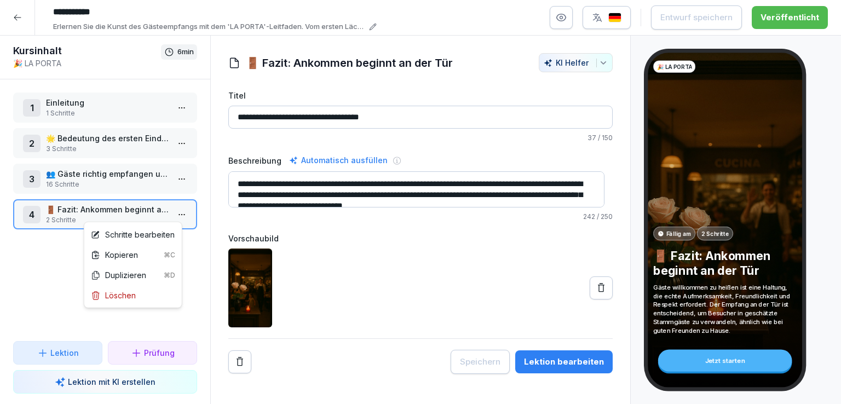
click at [173, 213] on html "**********" at bounding box center [420, 202] width 841 height 404
click at [139, 235] on div "Schritte bearbeiten" at bounding box center [133, 234] width 84 height 11
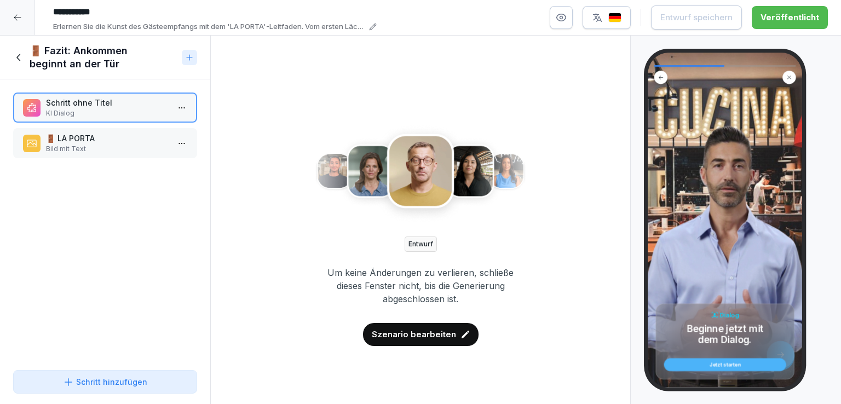
click at [85, 146] on p "Bild mit Text" at bounding box center [107, 149] width 123 height 10
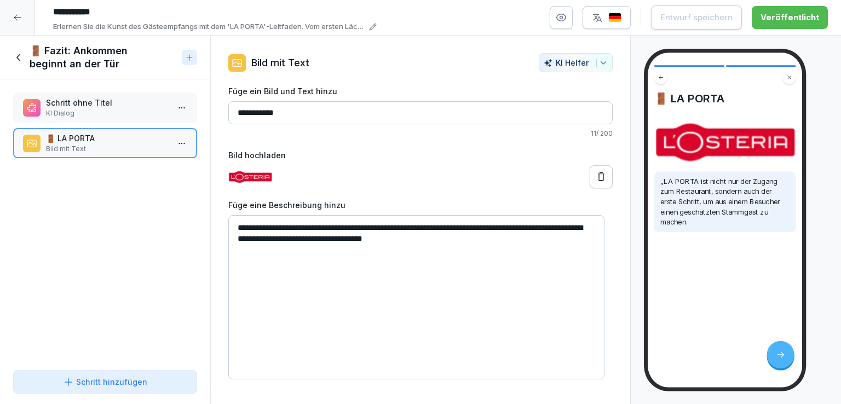
click at [107, 109] on p "KI Dialog" at bounding box center [107, 113] width 123 height 10
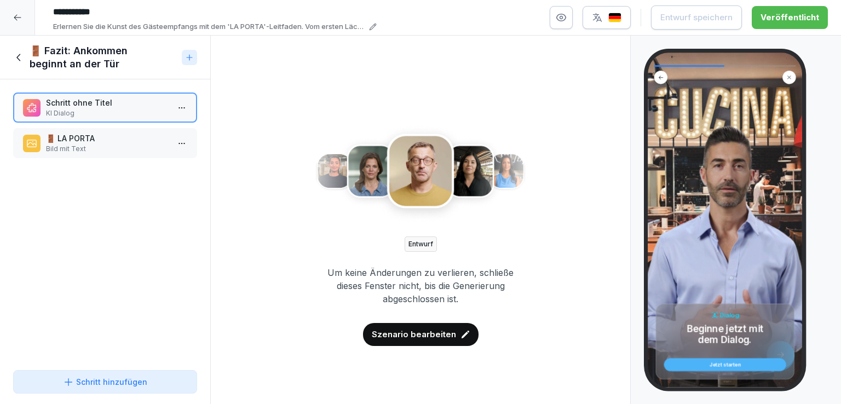
click at [20, 56] on icon at bounding box center [19, 57] width 12 height 12
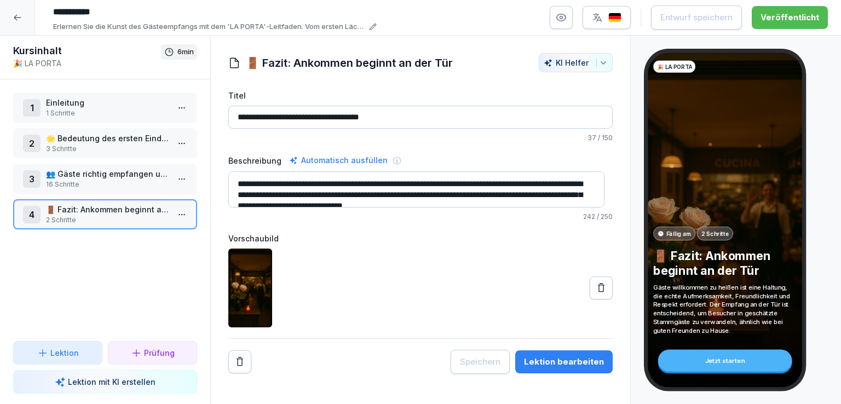
click at [113, 173] on p "👥 Gäste richtig empfangen und platzieren" at bounding box center [107, 173] width 123 height 11
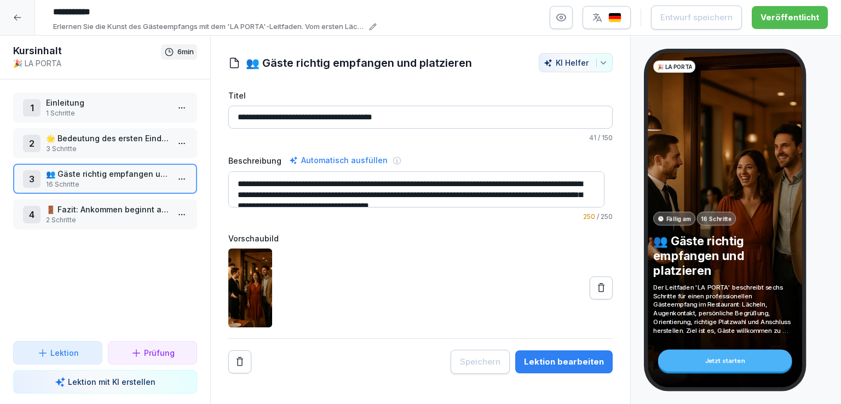
click at [177, 173] on html "**********" at bounding box center [420, 202] width 841 height 404
click at [143, 199] on div "Schritte bearbeiten" at bounding box center [133, 198] width 84 height 11
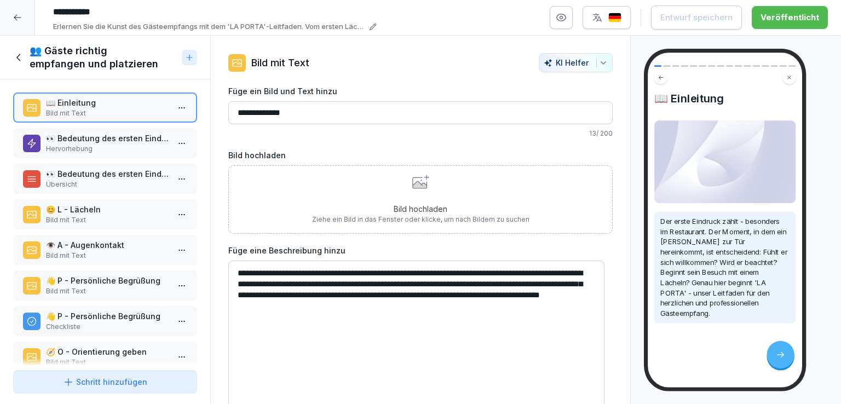
click at [123, 141] on p "👀 Bedeutung des ersten Eindrucks" at bounding box center [107, 137] width 123 height 11
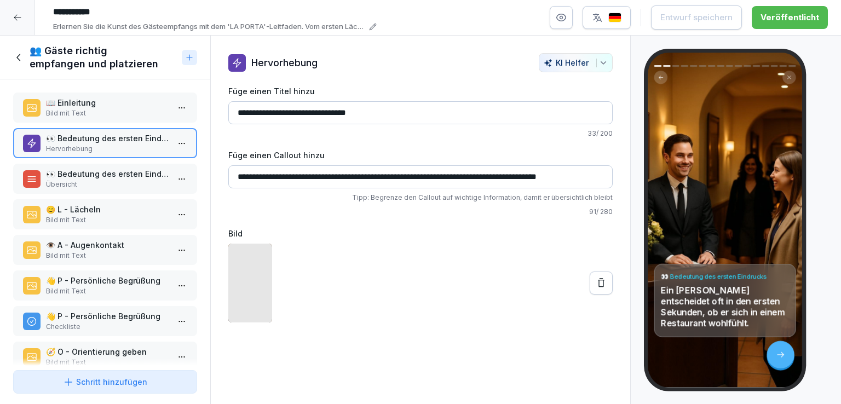
click at [102, 106] on p "📖 Einleitung" at bounding box center [107, 102] width 123 height 11
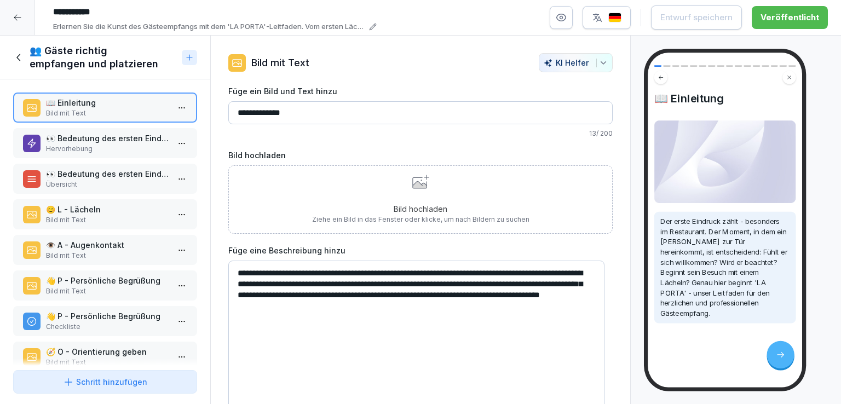
click at [100, 140] on p "👀 Bedeutung des ersten Eindrucks" at bounding box center [107, 137] width 123 height 11
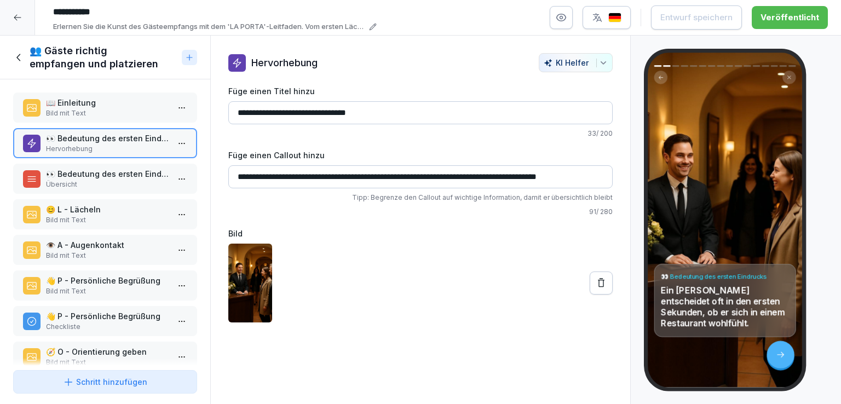
click at [102, 174] on p "👀 Bedeutung des ersten Eindrucks" at bounding box center [107, 173] width 123 height 11
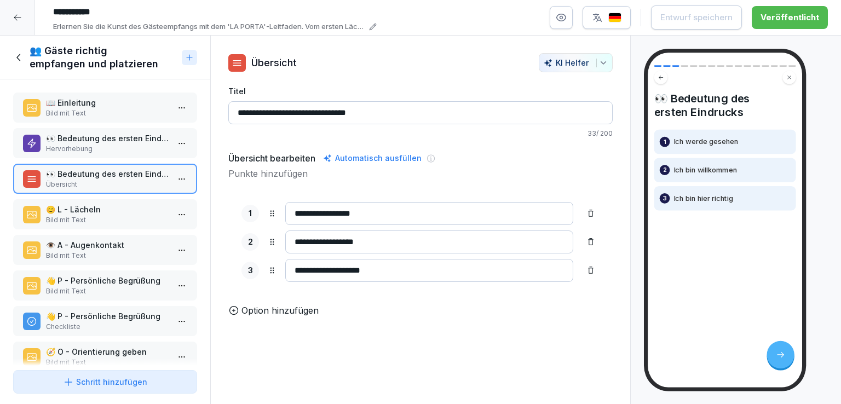
click at [119, 133] on p "👀 Bedeutung des ersten Eindrucks" at bounding box center [107, 137] width 123 height 11
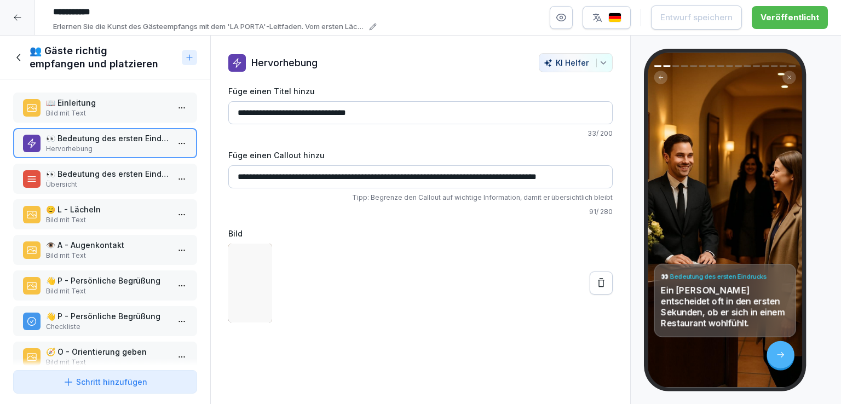
click at [117, 111] on p "Bild mit Text" at bounding box center [107, 113] width 123 height 10
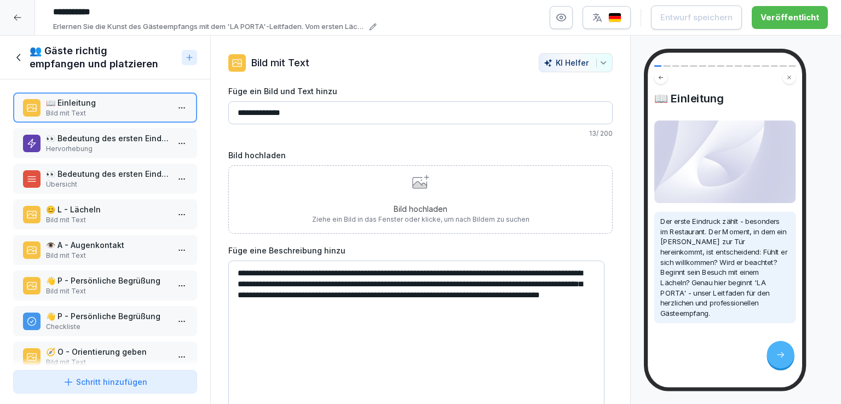
click at [109, 144] on p "Hervorhebung" at bounding box center [107, 149] width 123 height 10
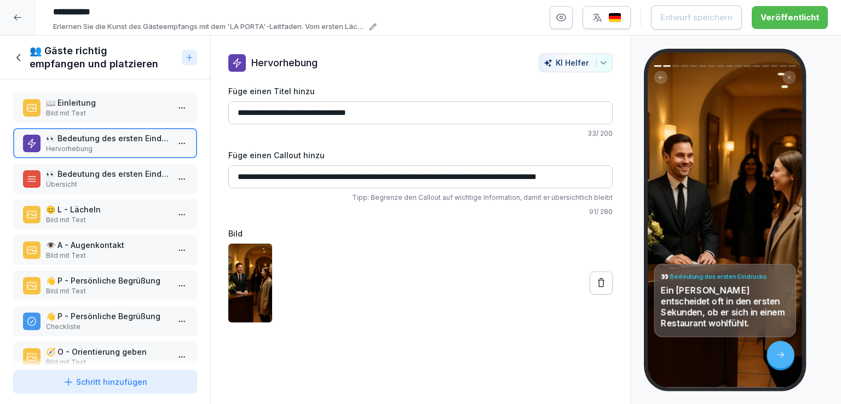
click at [595, 277] on icon at bounding box center [600, 282] width 11 height 11
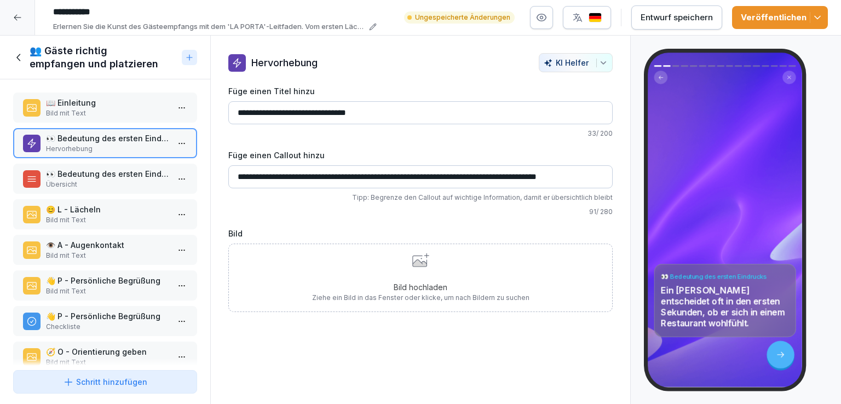
click at [412, 263] on icon at bounding box center [419, 262] width 14 height 7
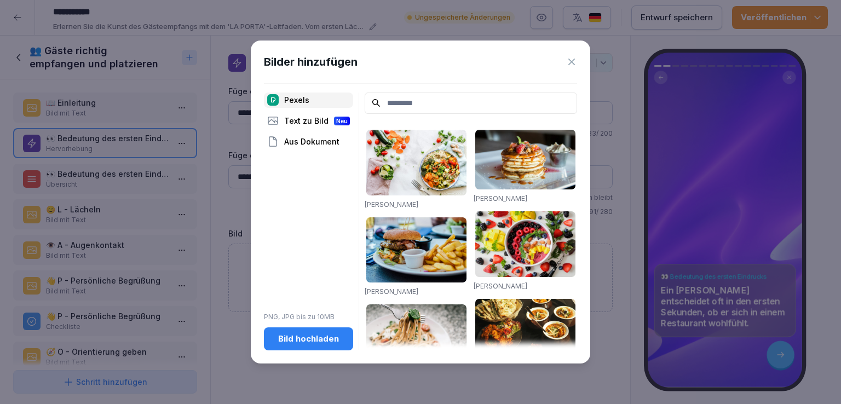
click at [326, 342] on div "Bild hochladen" at bounding box center [309, 339] width 72 height 12
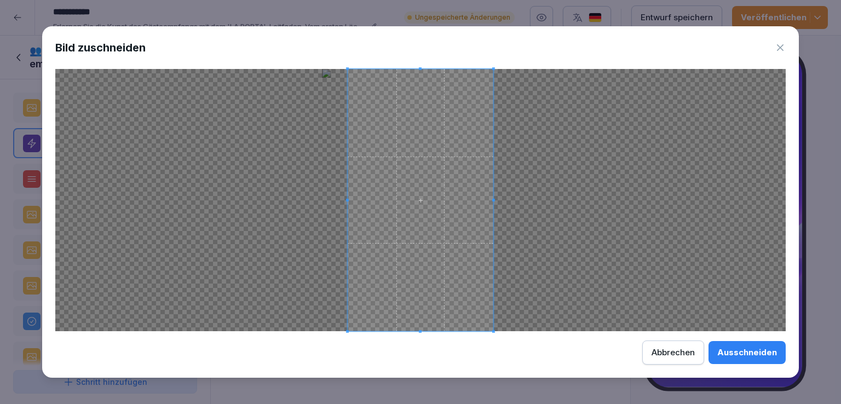
click at [534, 202] on div at bounding box center [420, 200] width 730 height 262
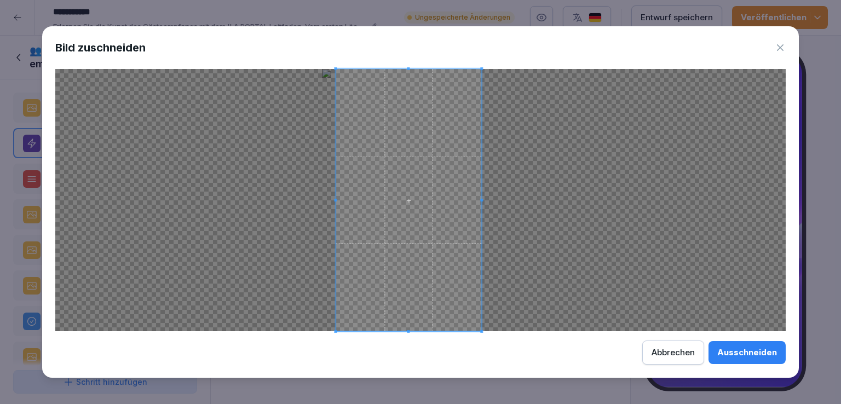
click at [439, 212] on span at bounding box center [408, 200] width 146 height 262
